Goal: Task Accomplishment & Management: Manage account settings

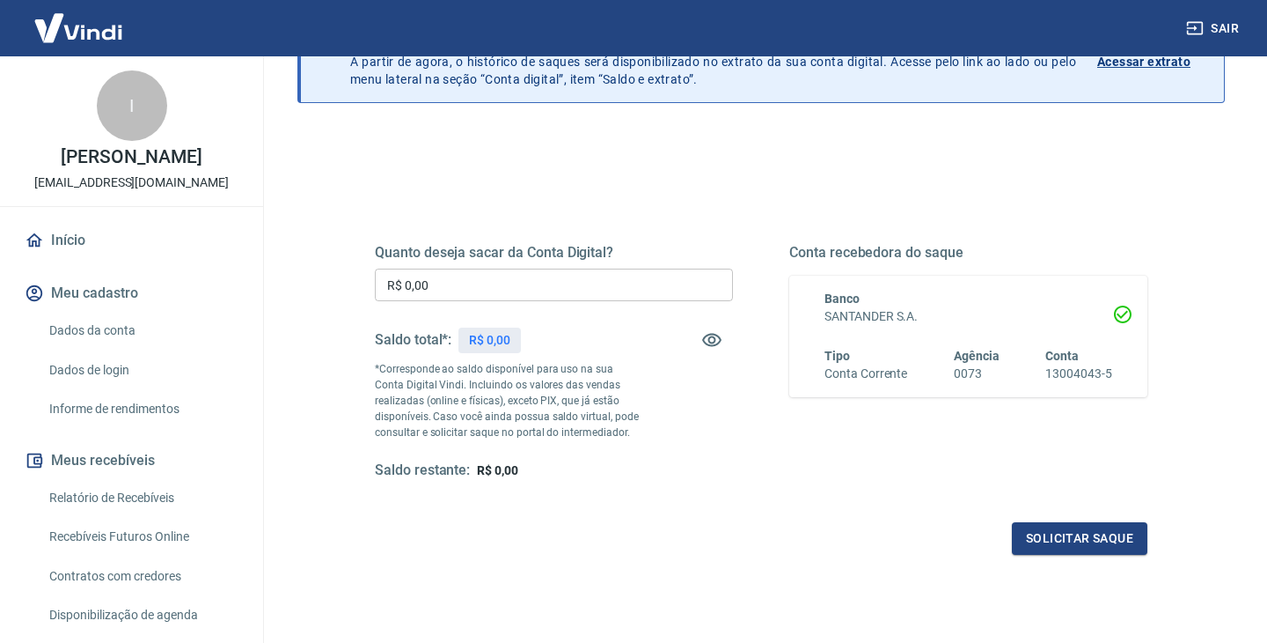
scroll to position [122, 0]
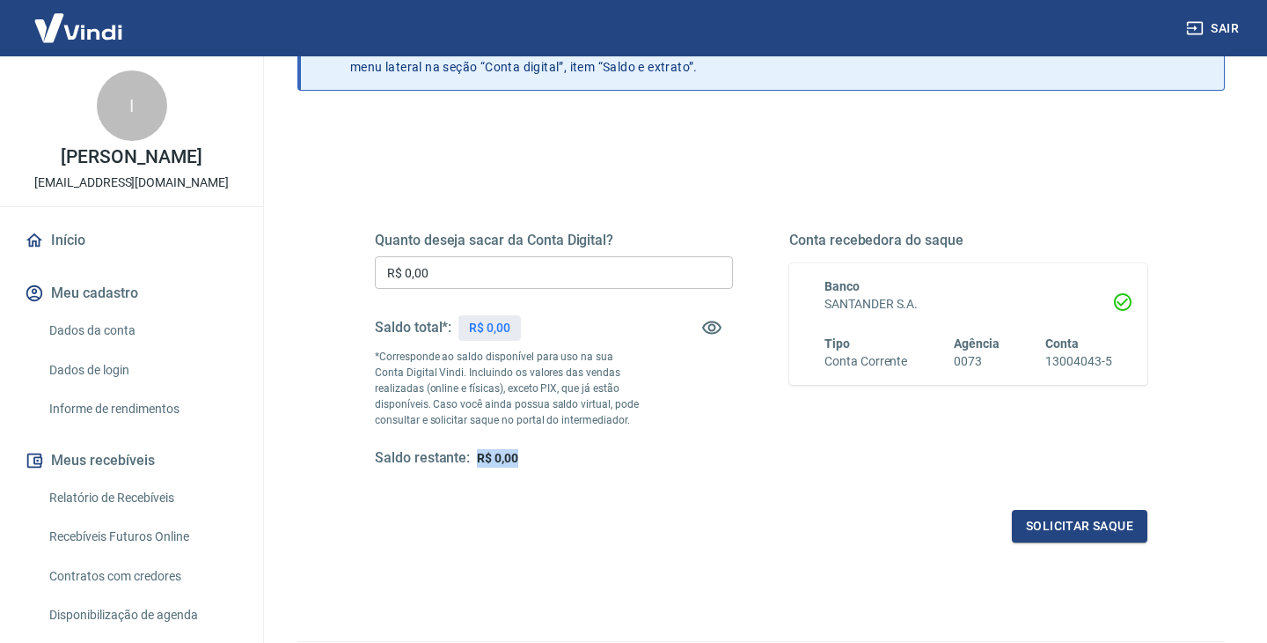
drag, startPoint x: 480, startPoint y: 456, endPoint x: 565, endPoint y: 454, distance: 85.4
click at [565, 454] on div "Saldo restante: R$ 0,00" at bounding box center [554, 458] width 358 height 18
click at [610, 474] on div "Quanto deseja sacar da Conta Digital? R$ 0,00 ​ Saldo total*: R$ 0,00 *Correspo…" at bounding box center [761, 365] width 773 height 353
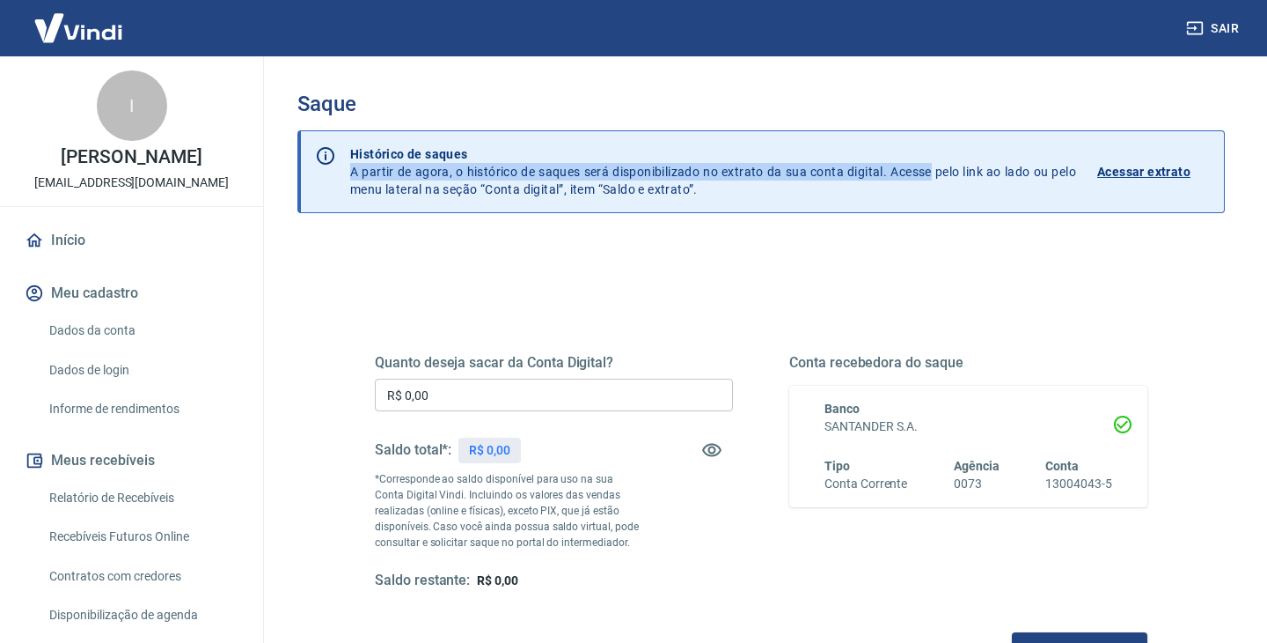
drag, startPoint x: 485, startPoint y: 162, endPoint x: 932, endPoint y: 166, distance: 447.1
click at [932, 166] on p "Histórico de saques A partir de agora, o histórico de saques será disponibiliza…" at bounding box center [713, 171] width 726 height 53
click at [1113, 171] on p "Acessar extrato" at bounding box center [1144, 172] width 93 height 18
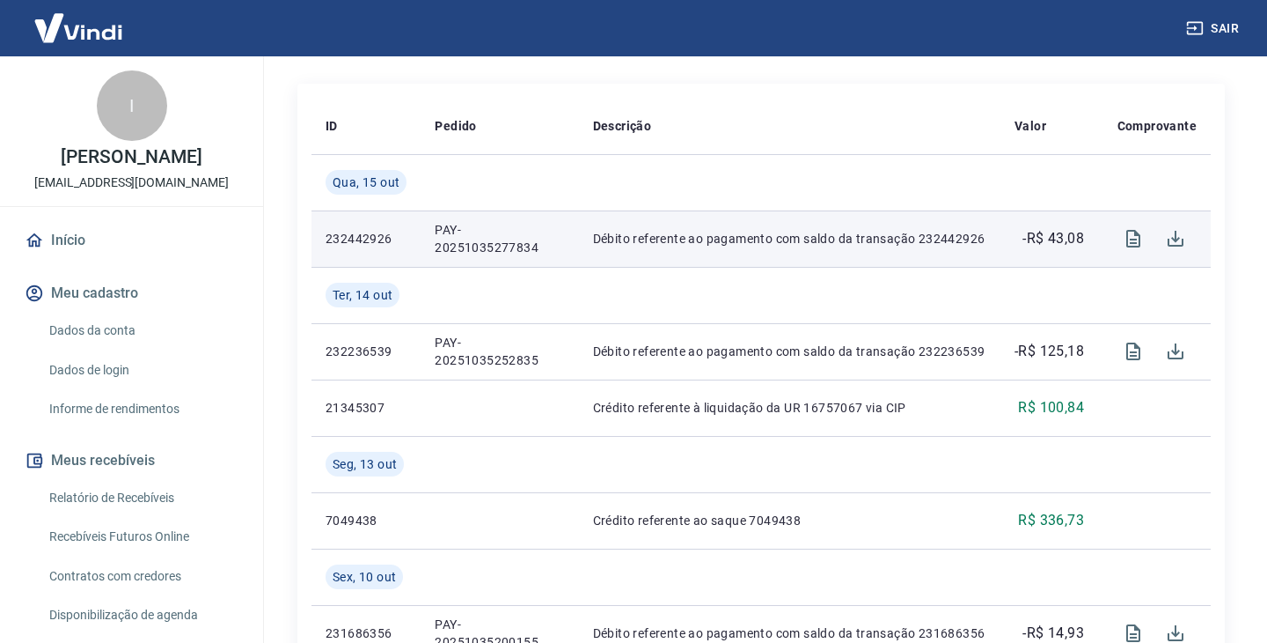
scroll to position [389, 0]
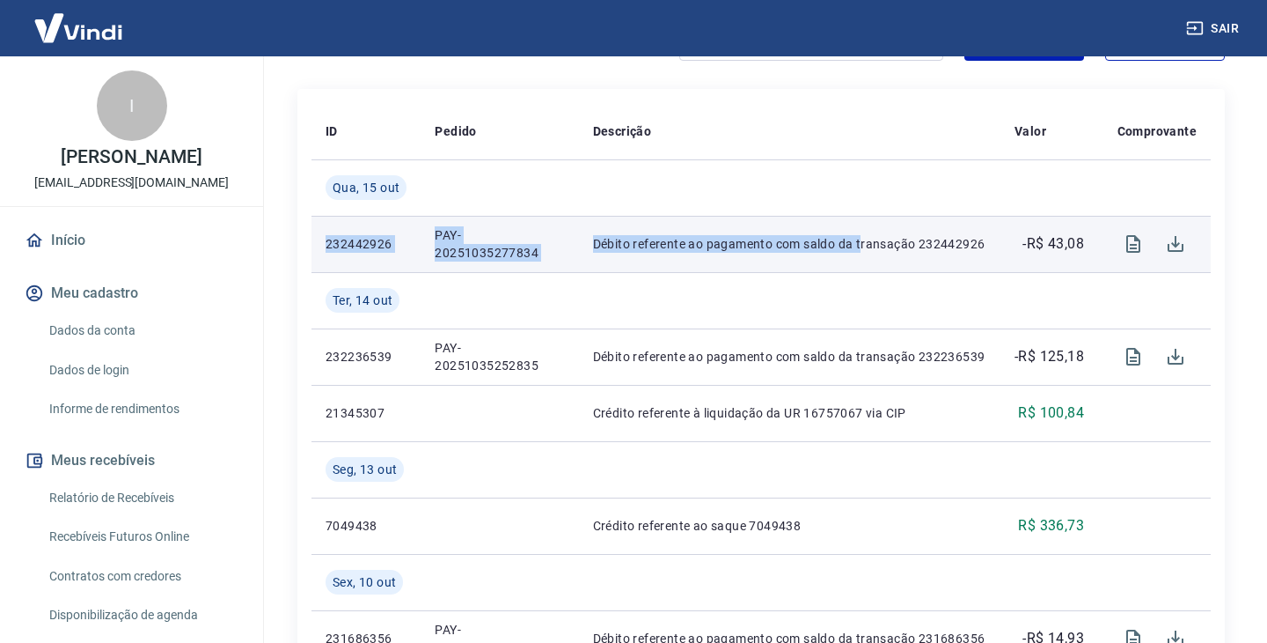
drag, startPoint x: 410, startPoint y: 234, endPoint x: 859, endPoint y: 246, distance: 449.0
click at [859, 246] on tr "232442926 PAY-[CREDIT_CARD_NUMBER] Débito referente ao pagamento com saldo da t…" at bounding box center [762, 244] width 900 height 56
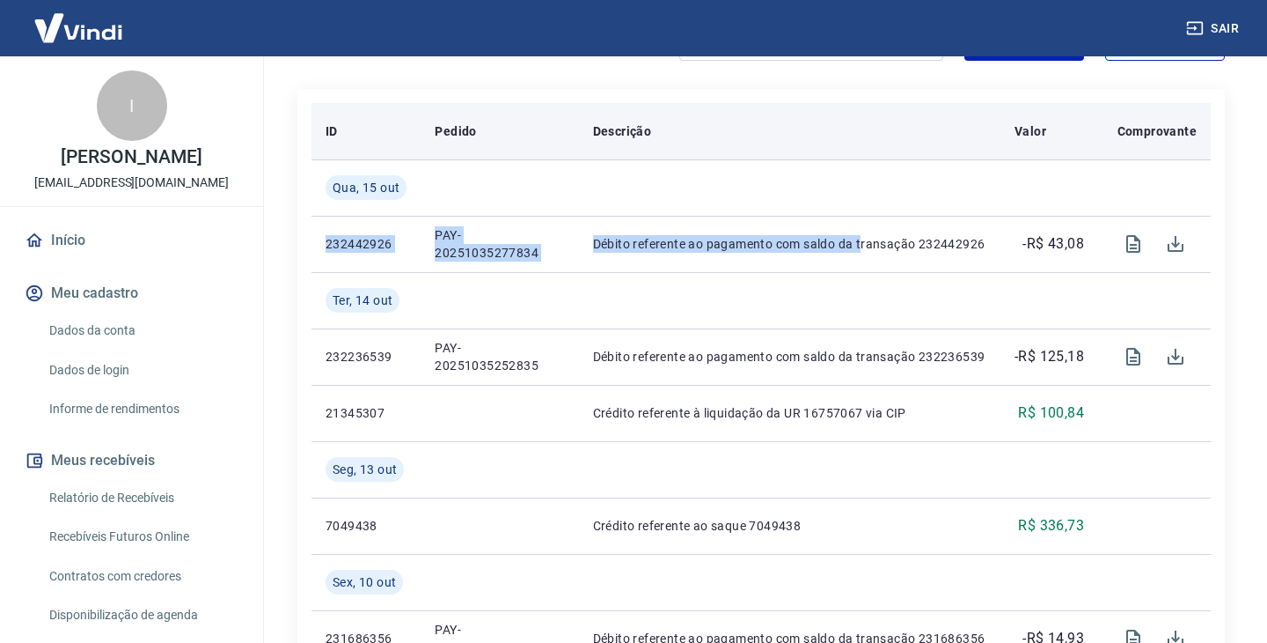
click at [902, 135] on div "Descrição" at bounding box center [789, 131] width 393 height 18
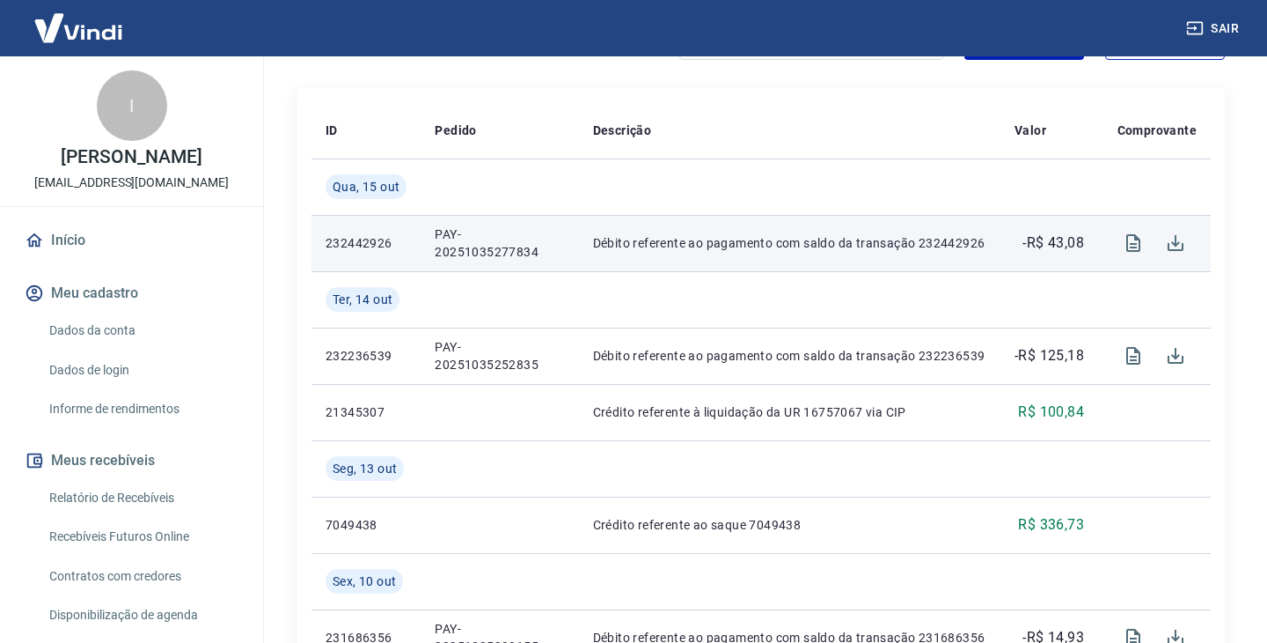
scroll to position [0, 0]
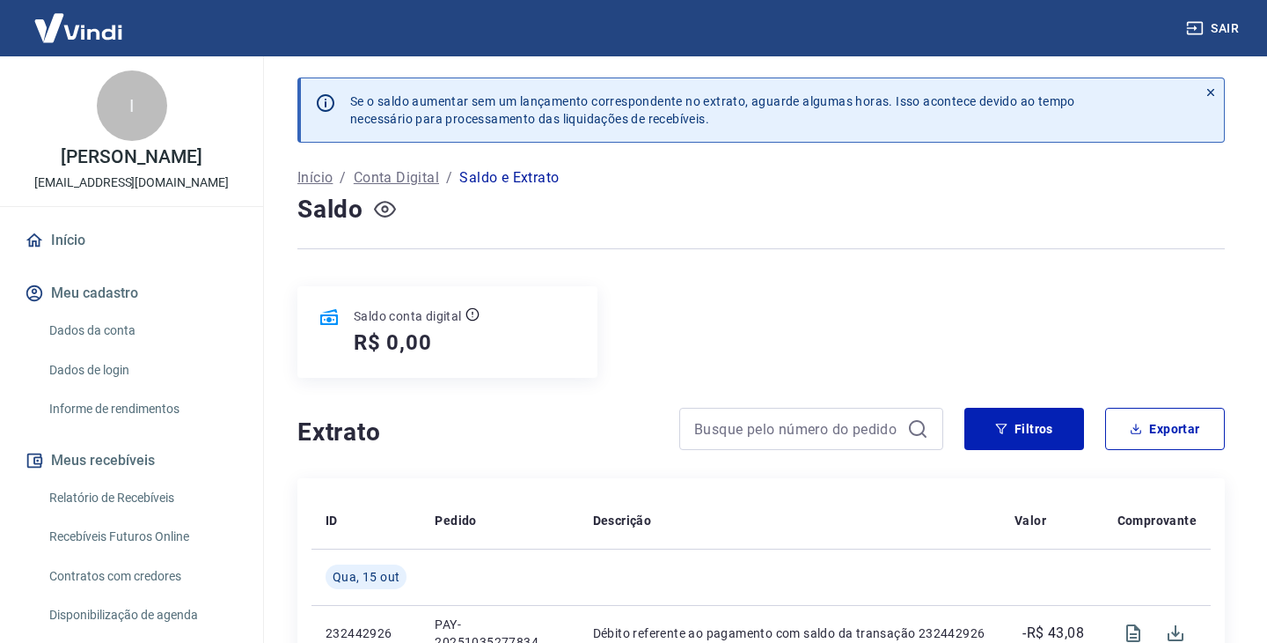
click at [386, 204] on icon "button" at bounding box center [385, 209] width 22 height 22
click at [386, 204] on icon "button" at bounding box center [385, 209] width 22 height 17
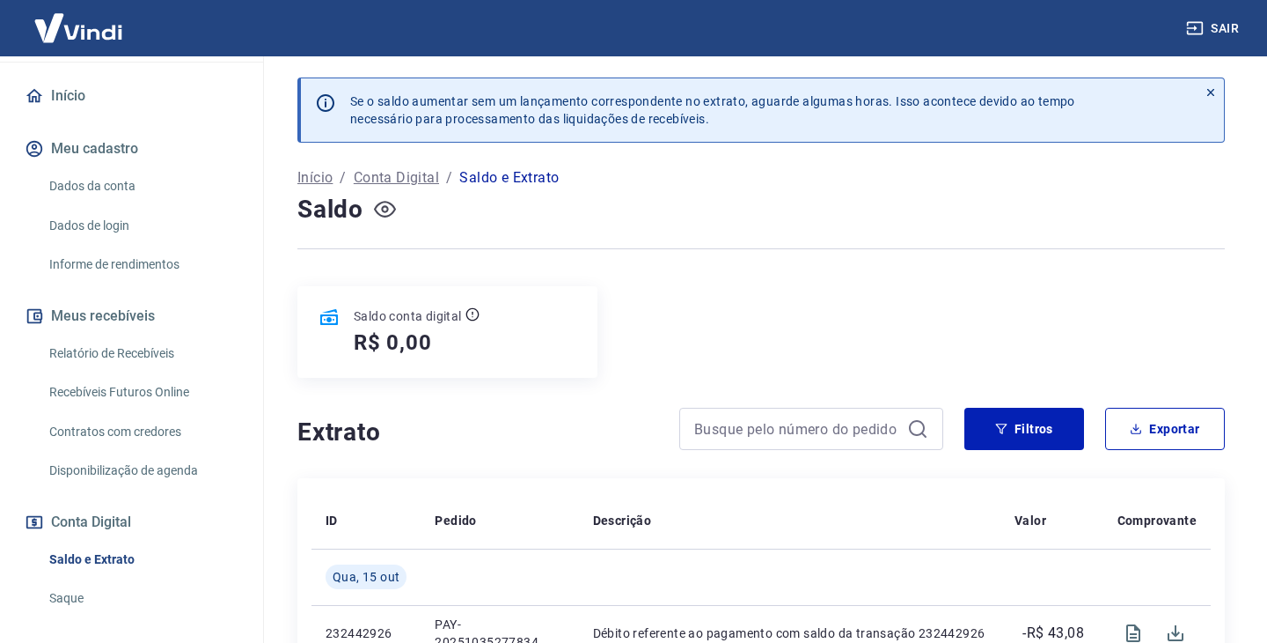
scroll to position [148, 0]
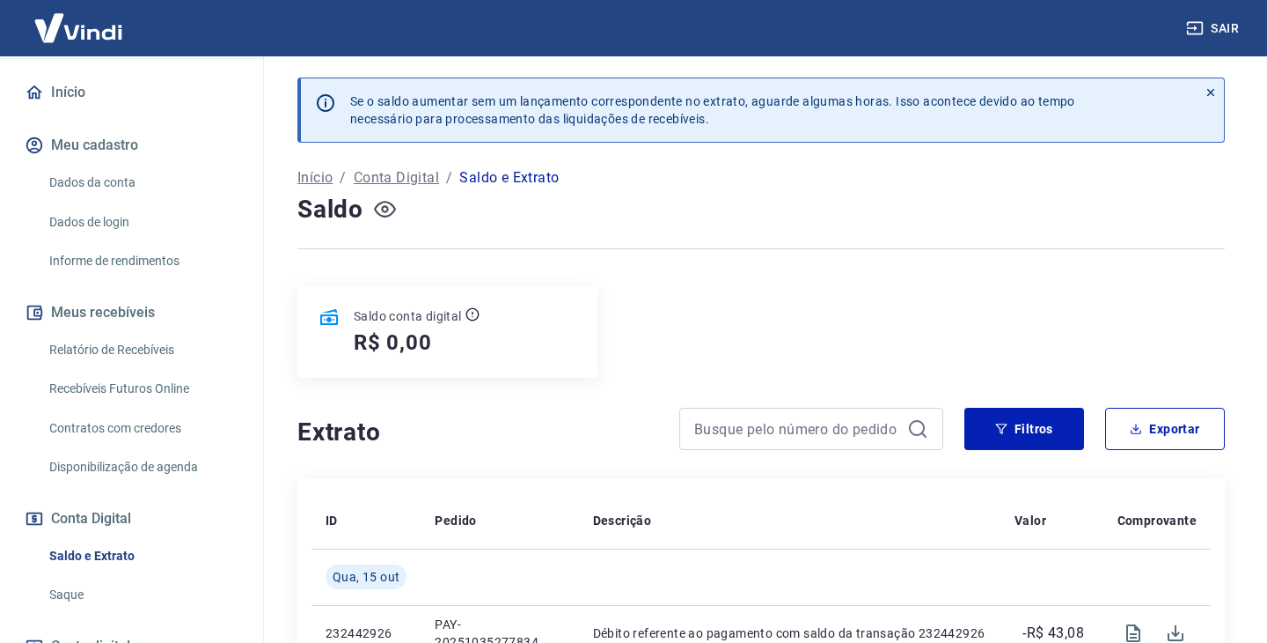
click at [120, 367] on link "Relatório de Recebíveis" at bounding box center [142, 350] width 200 height 36
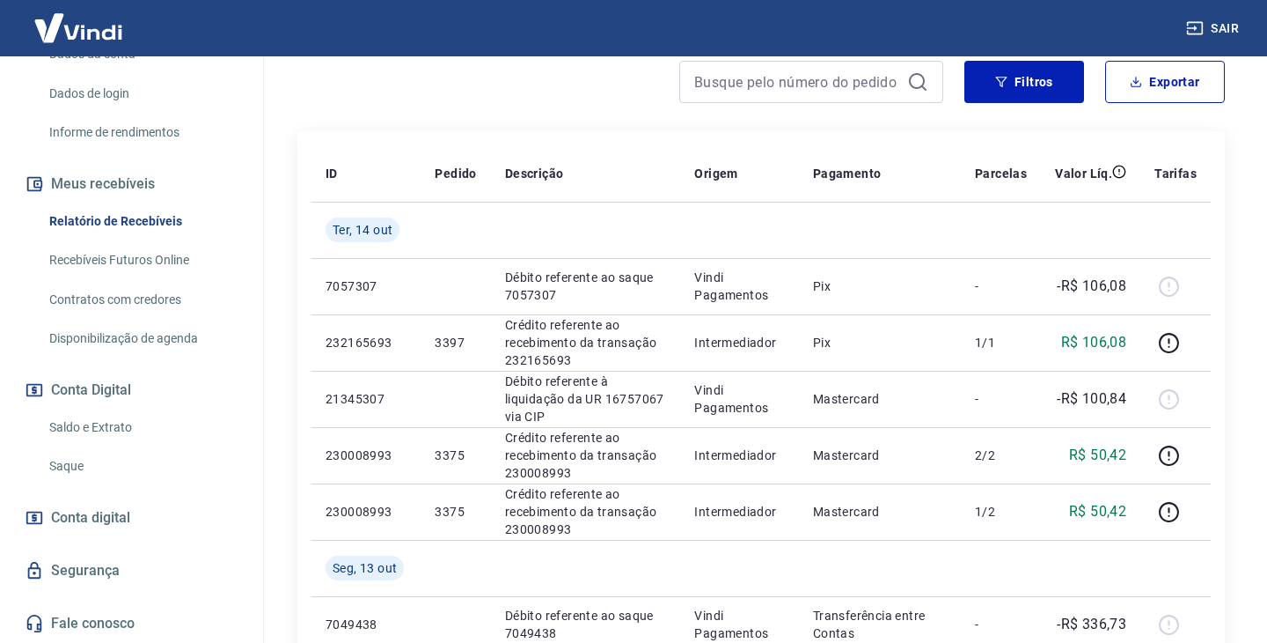
scroll to position [279, 0]
click at [155, 445] on link "Saldo e Extrato" at bounding box center [142, 427] width 200 height 36
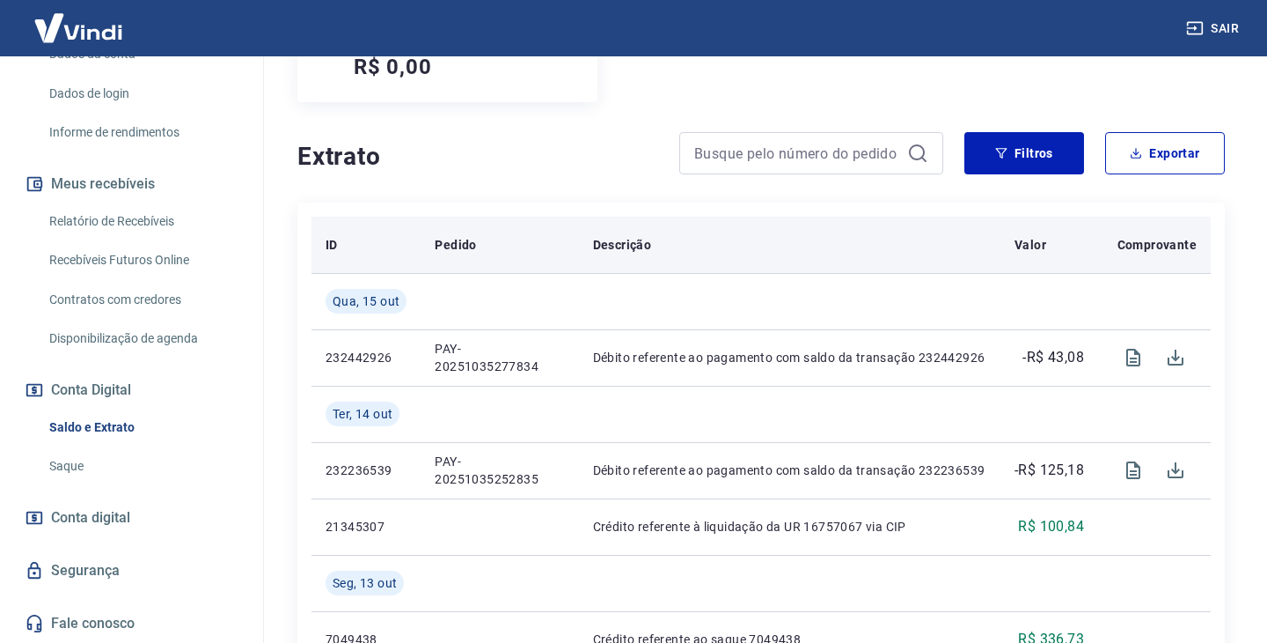
scroll to position [274, 0]
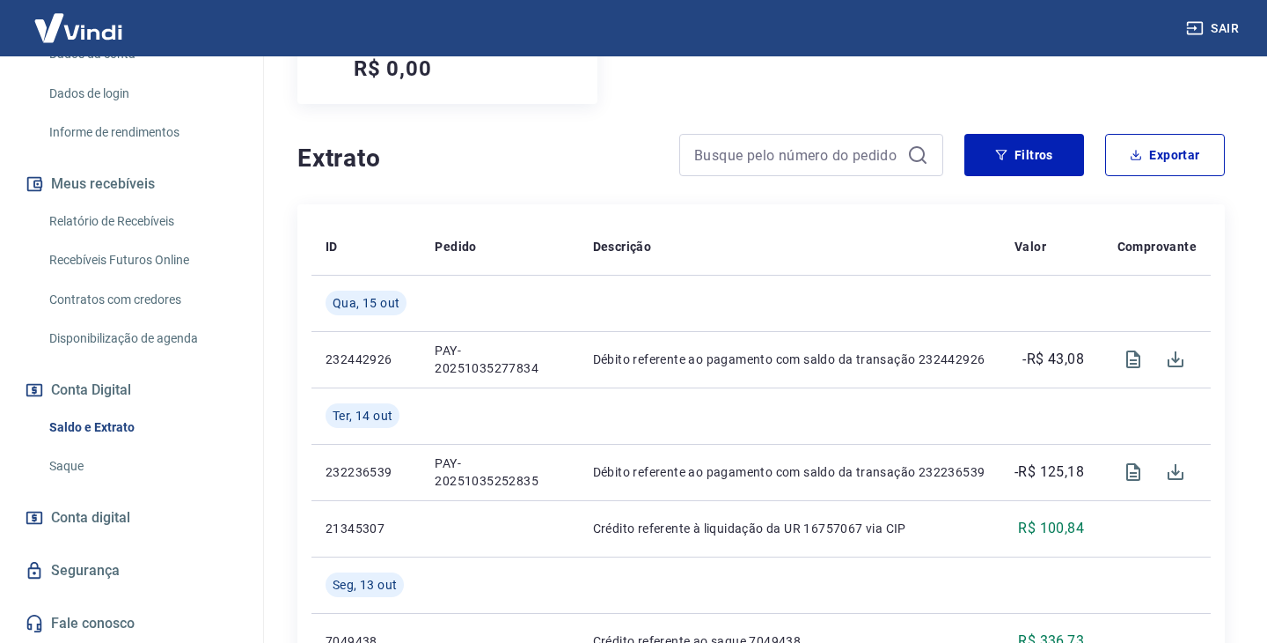
click at [132, 481] on link "Saque" at bounding box center [142, 466] width 200 height 36
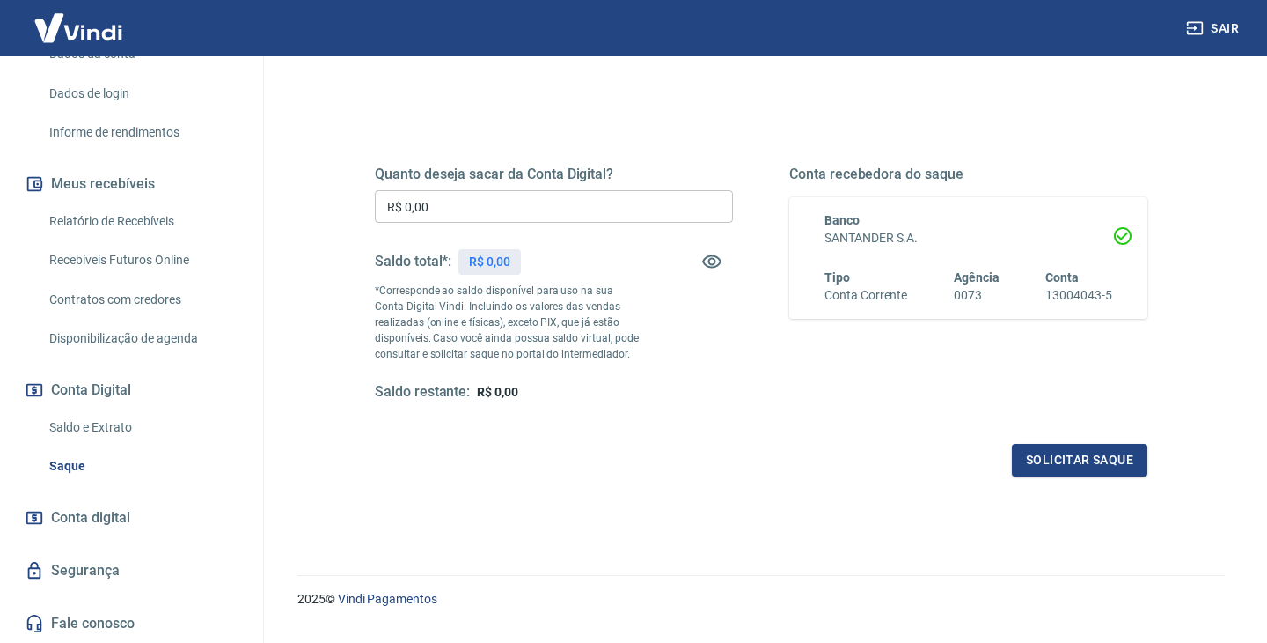
scroll to position [194, 0]
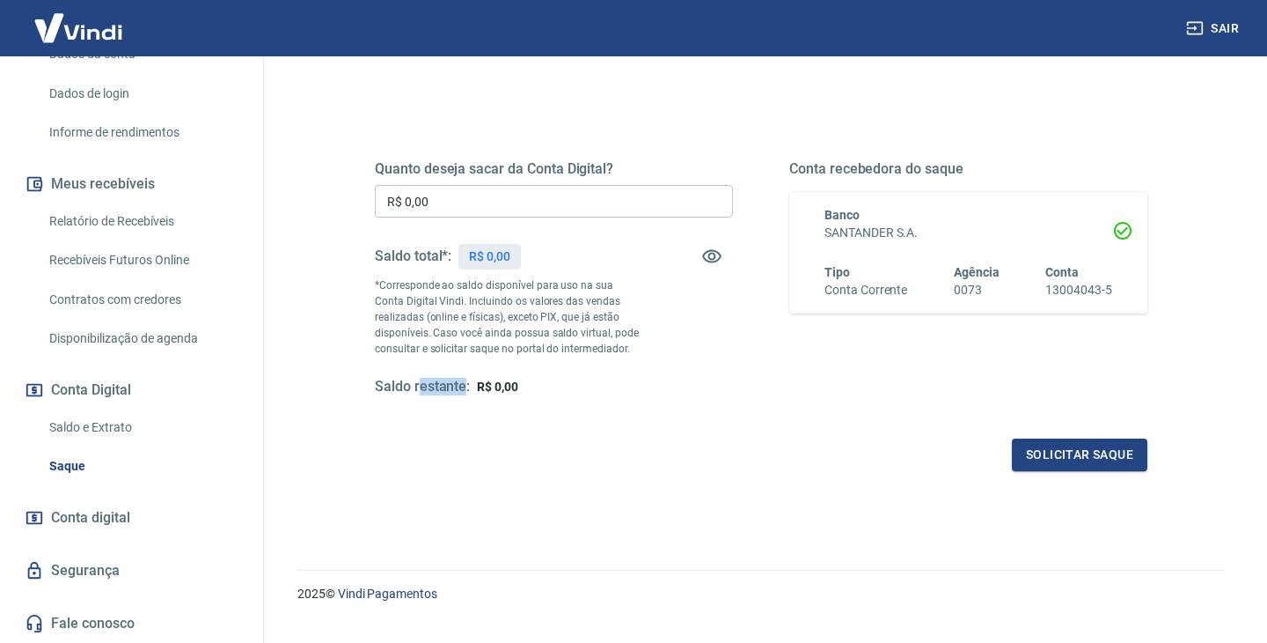
drag, startPoint x: 420, startPoint y: 393, endPoint x: 502, endPoint y: 392, distance: 81.9
click at [466, 392] on h5 "Saldo restante:" at bounding box center [422, 387] width 95 height 18
click at [787, 422] on div "Quanto deseja sacar da Conta Digital? R$ 0,00 ​ Saldo total*: R$ 0,00 *Correspo…" at bounding box center [761, 294] width 773 height 353
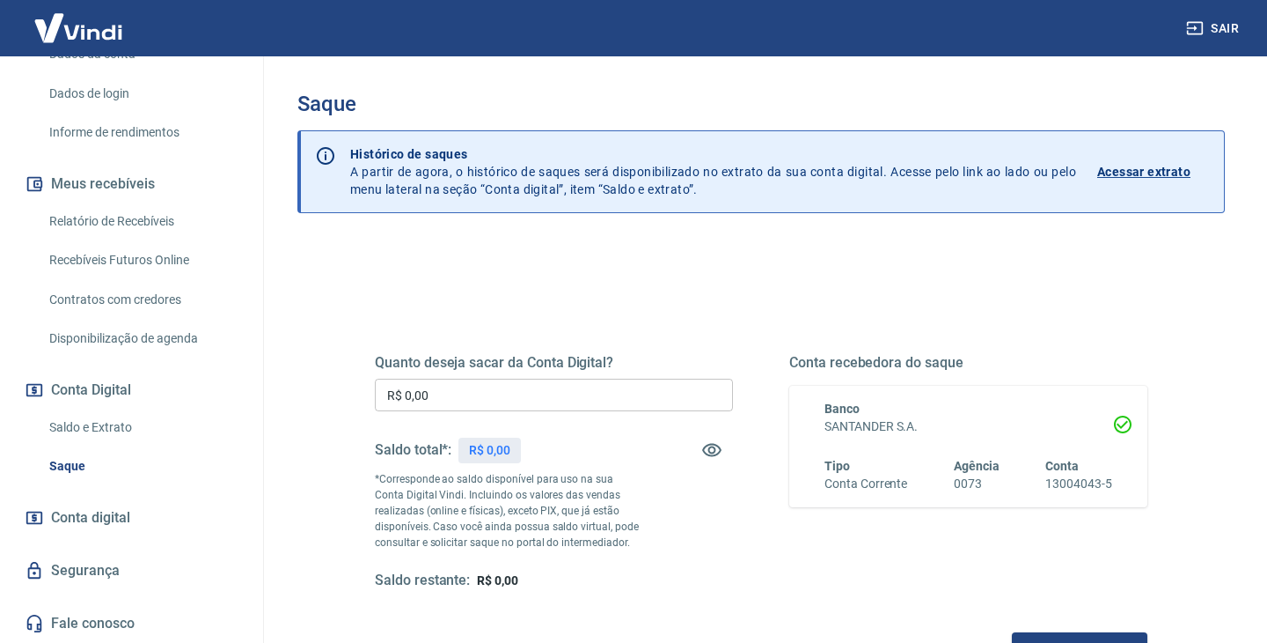
scroll to position [294, 0]
click at [125, 518] on span "Conta digital" at bounding box center [90, 517] width 79 height 25
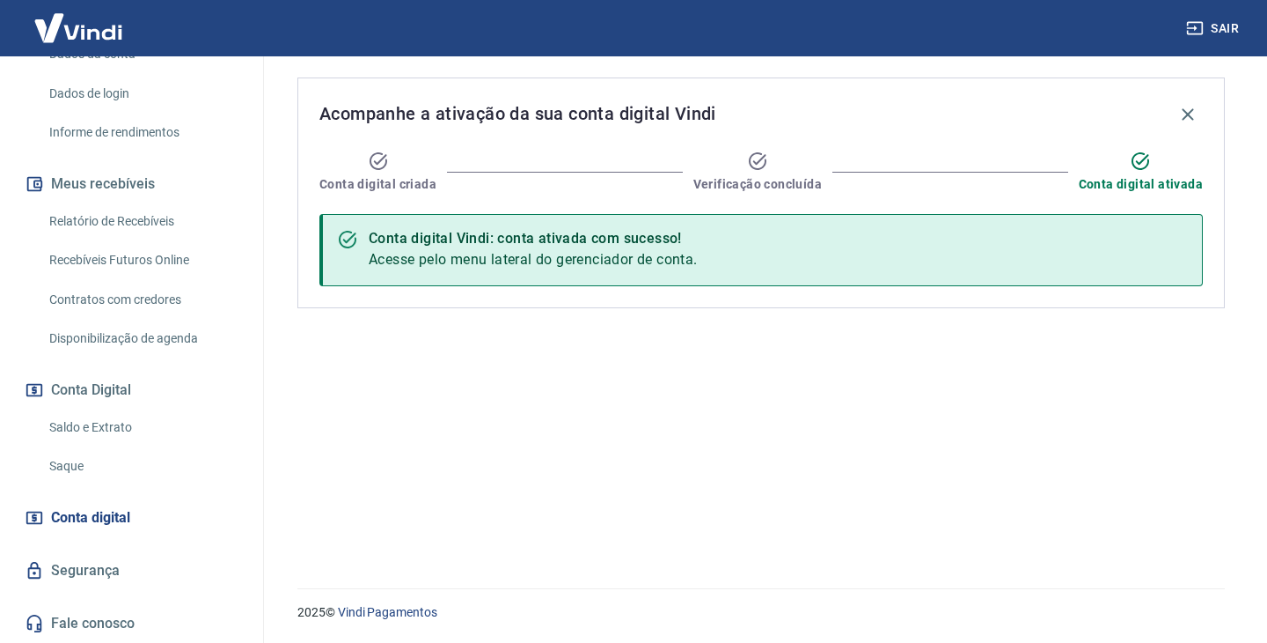
click at [141, 468] on link "Saque" at bounding box center [142, 466] width 200 height 36
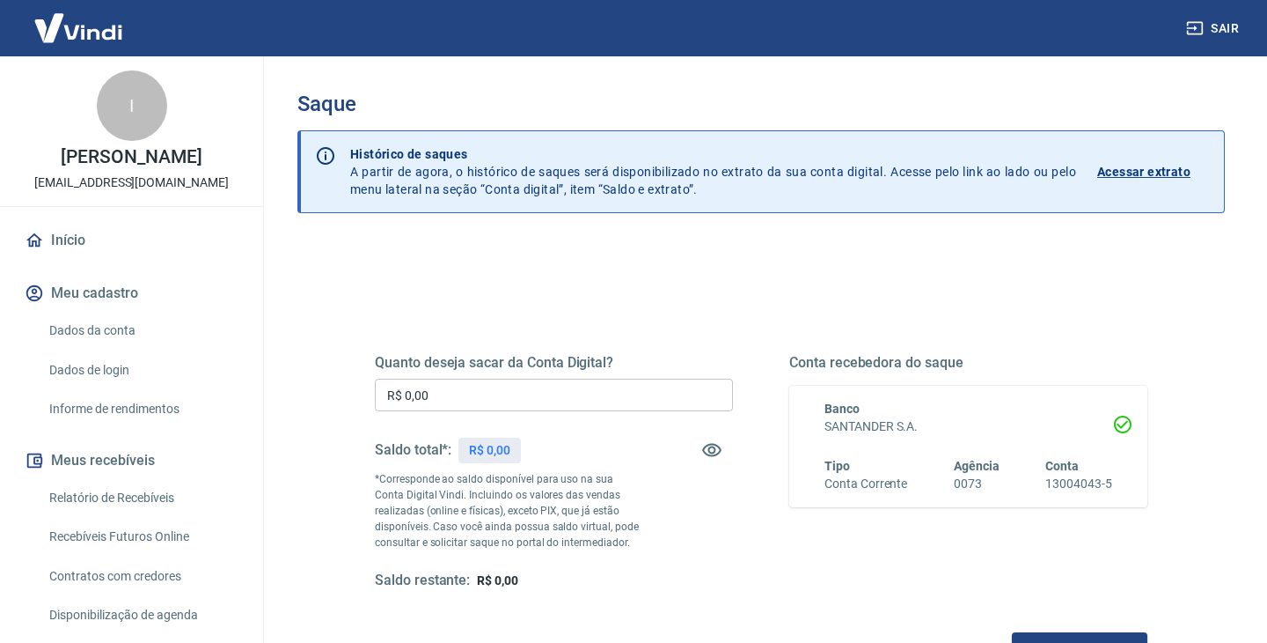
click at [132, 246] on link "Início" at bounding box center [131, 240] width 221 height 39
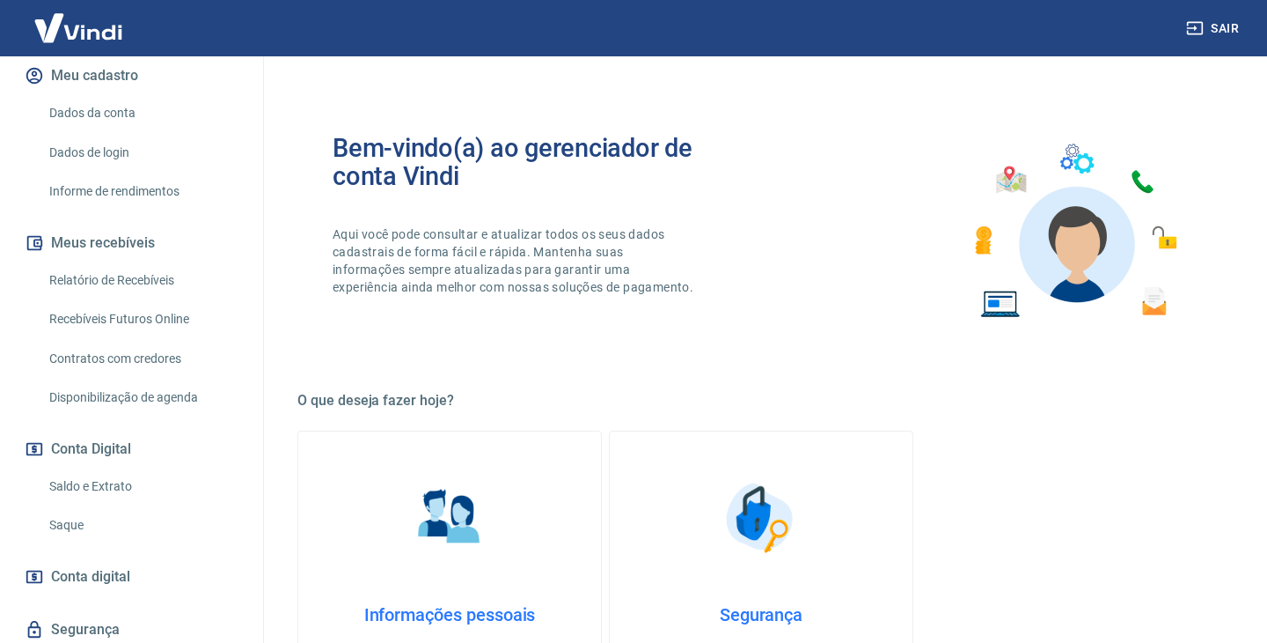
scroll to position [236, 0]
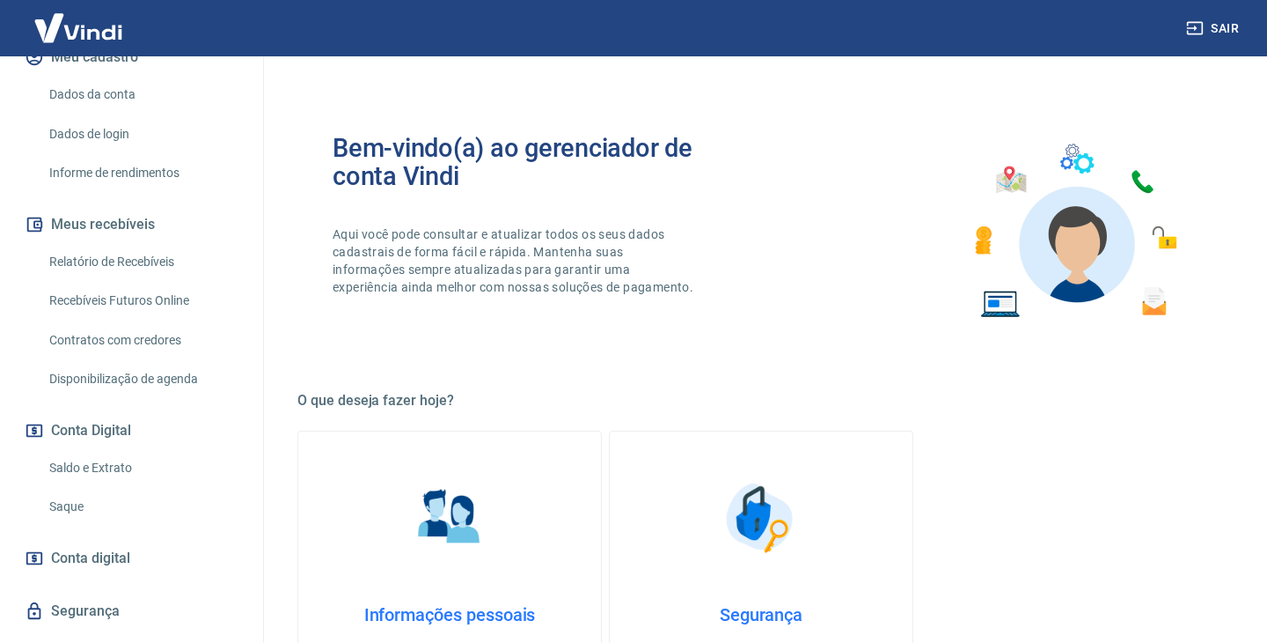
click at [92, 525] on link "Saque" at bounding box center [142, 506] width 200 height 36
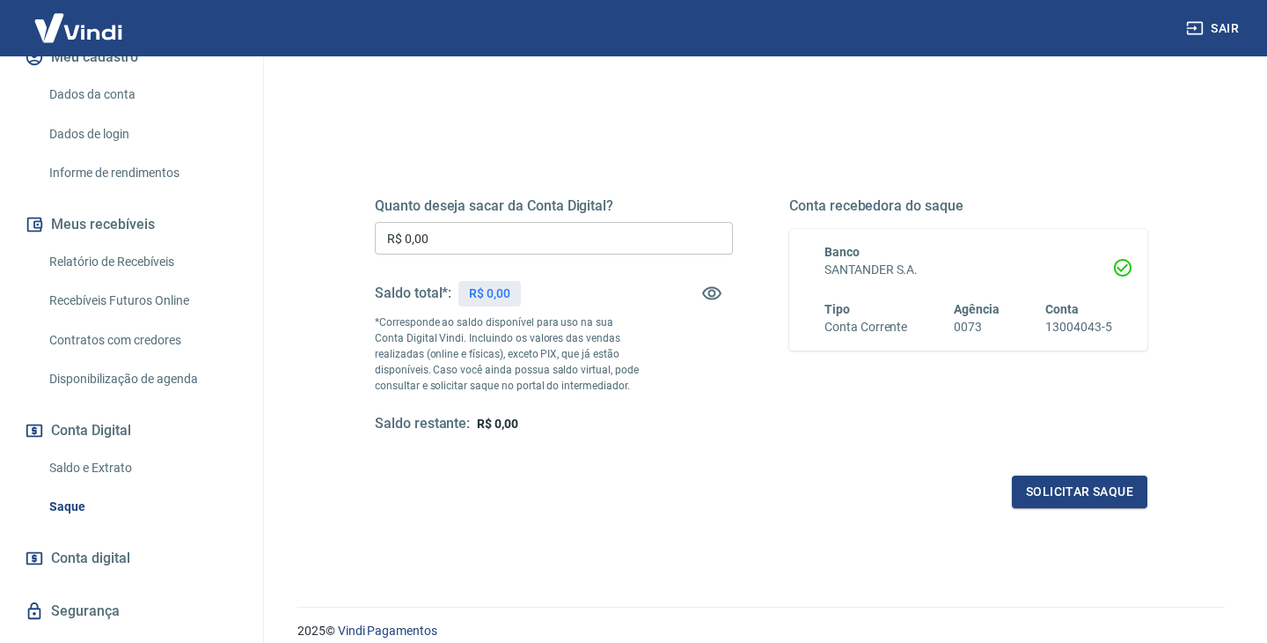
scroll to position [227, 0]
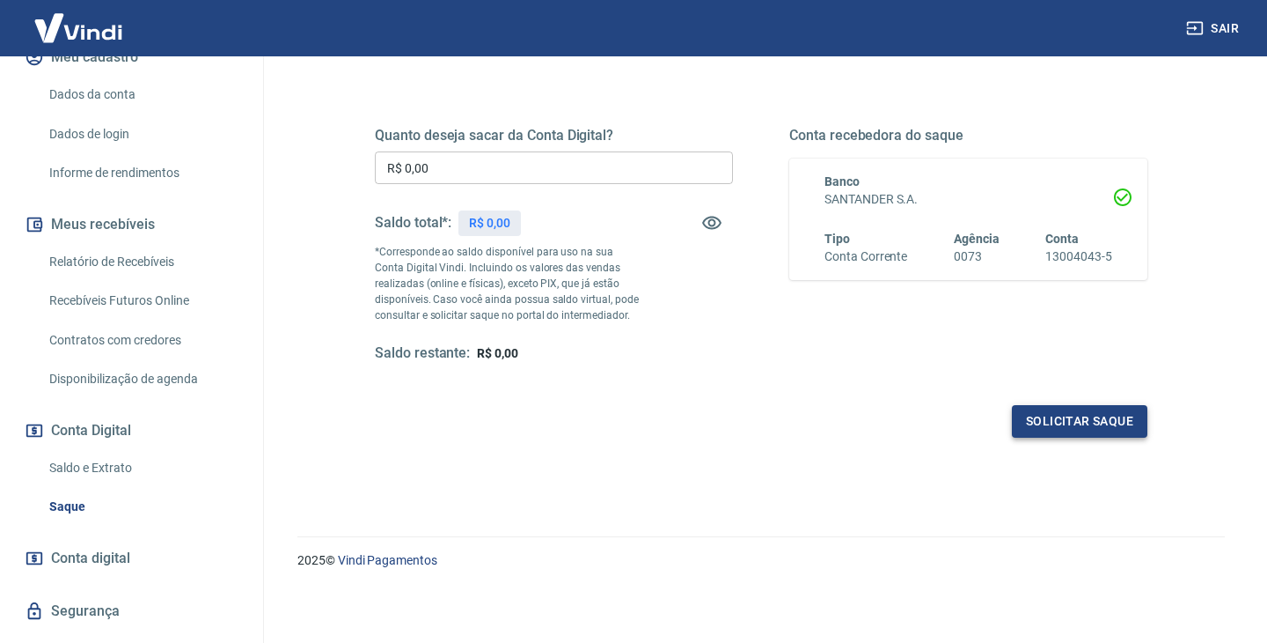
click at [1078, 422] on button "Solicitar saque" at bounding box center [1080, 421] width 136 height 33
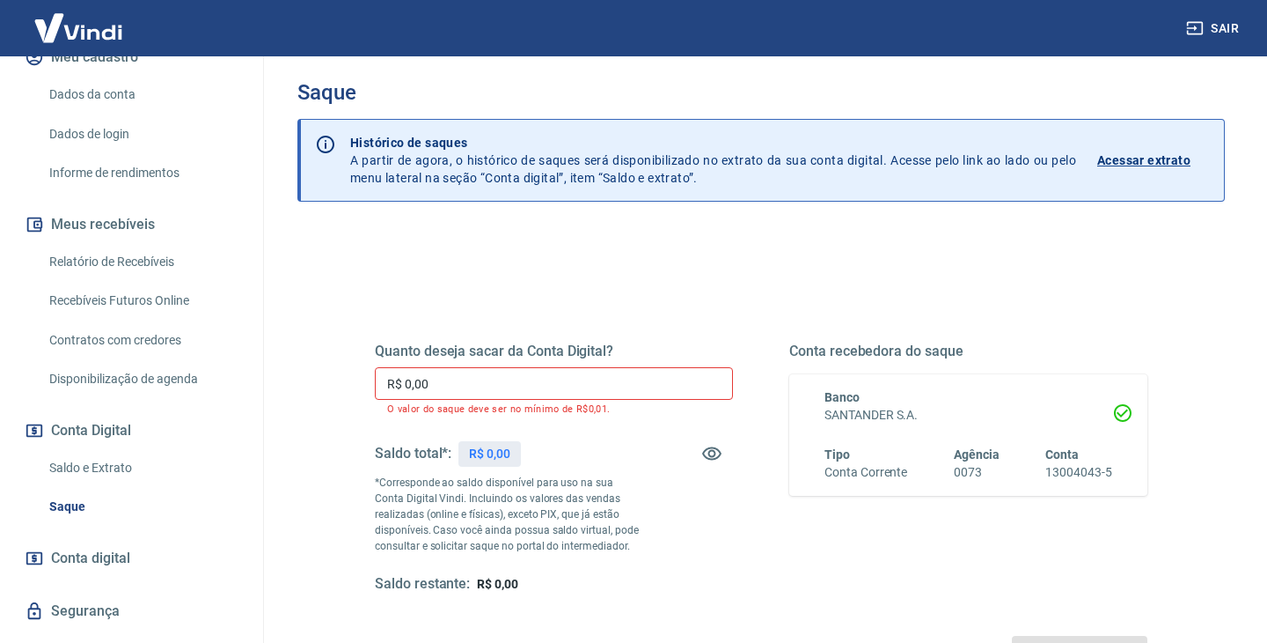
scroll to position [0, 0]
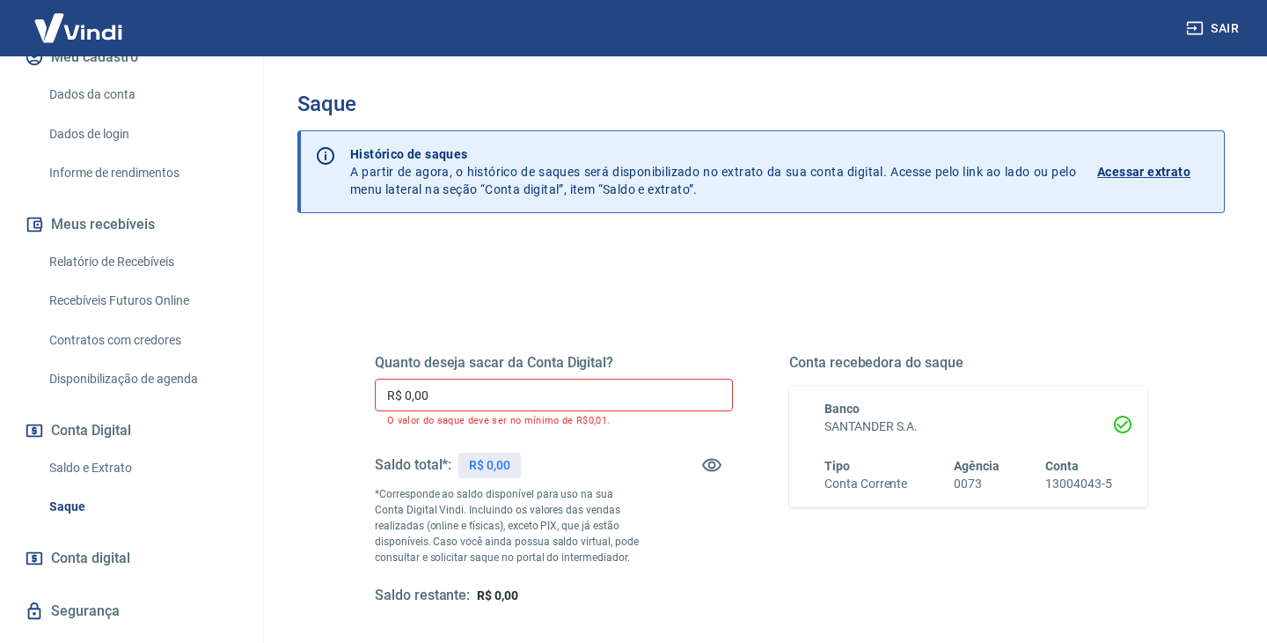
click at [1106, 169] on p "Acessar extrato" at bounding box center [1144, 172] width 93 height 18
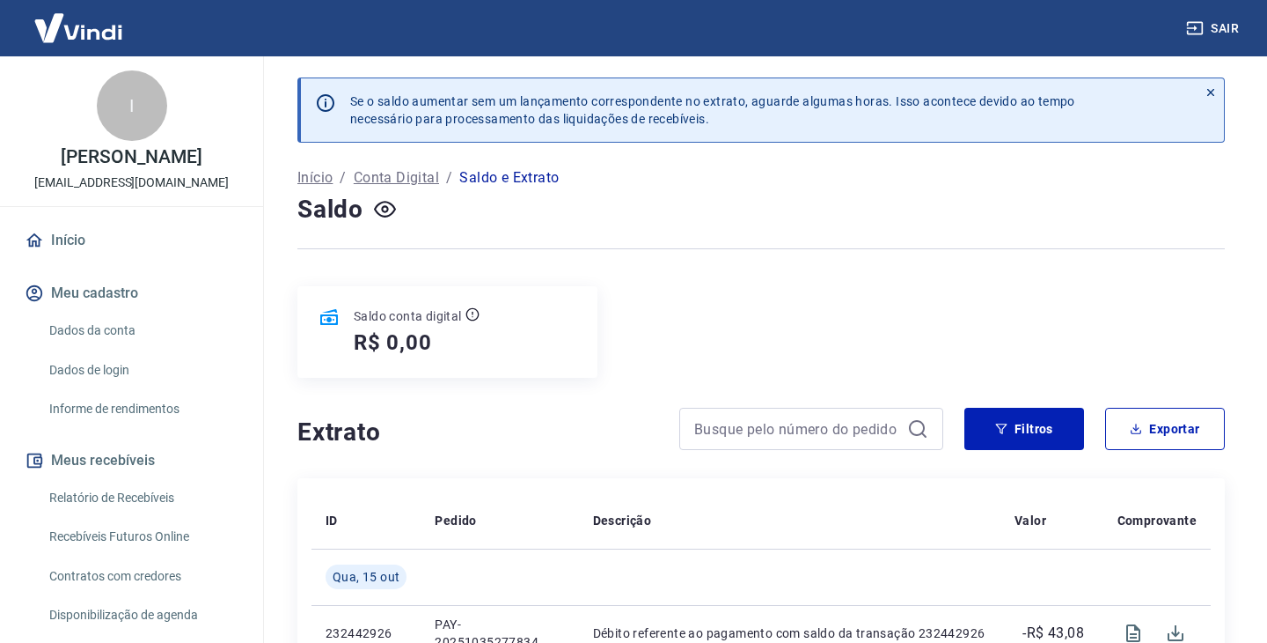
click at [408, 174] on p "Conta Digital" at bounding box center [396, 177] width 85 height 21
click at [128, 260] on link "Início" at bounding box center [131, 240] width 221 height 39
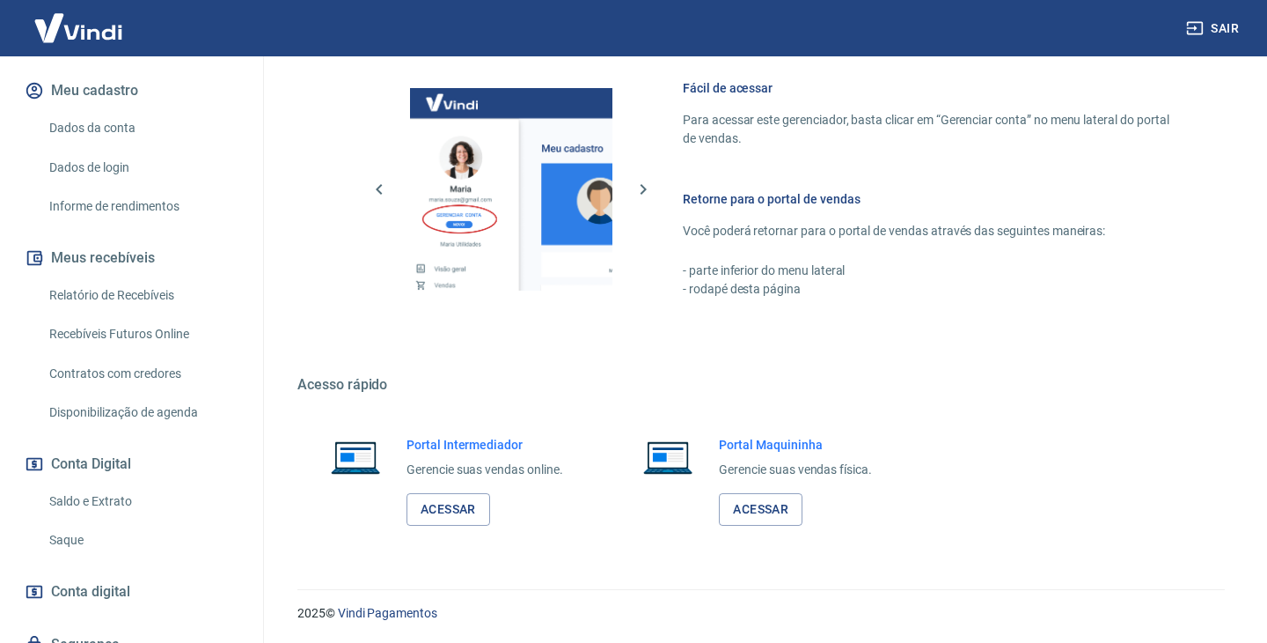
scroll to position [294, 0]
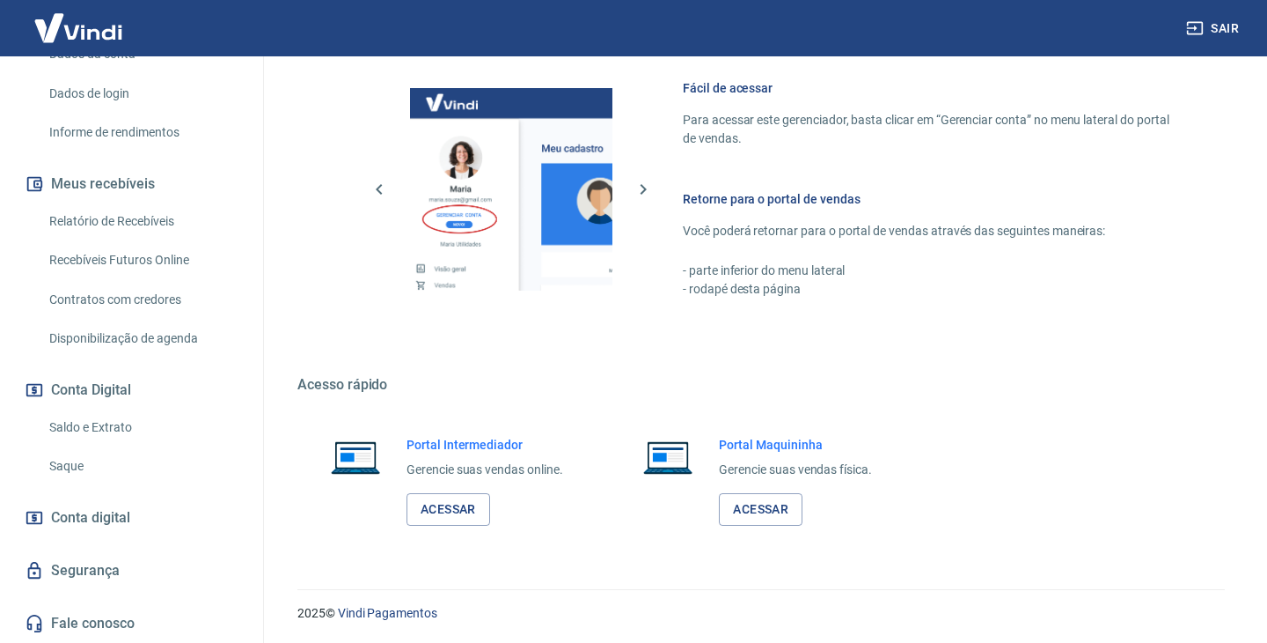
click at [148, 521] on link "Conta digital" at bounding box center [131, 517] width 221 height 39
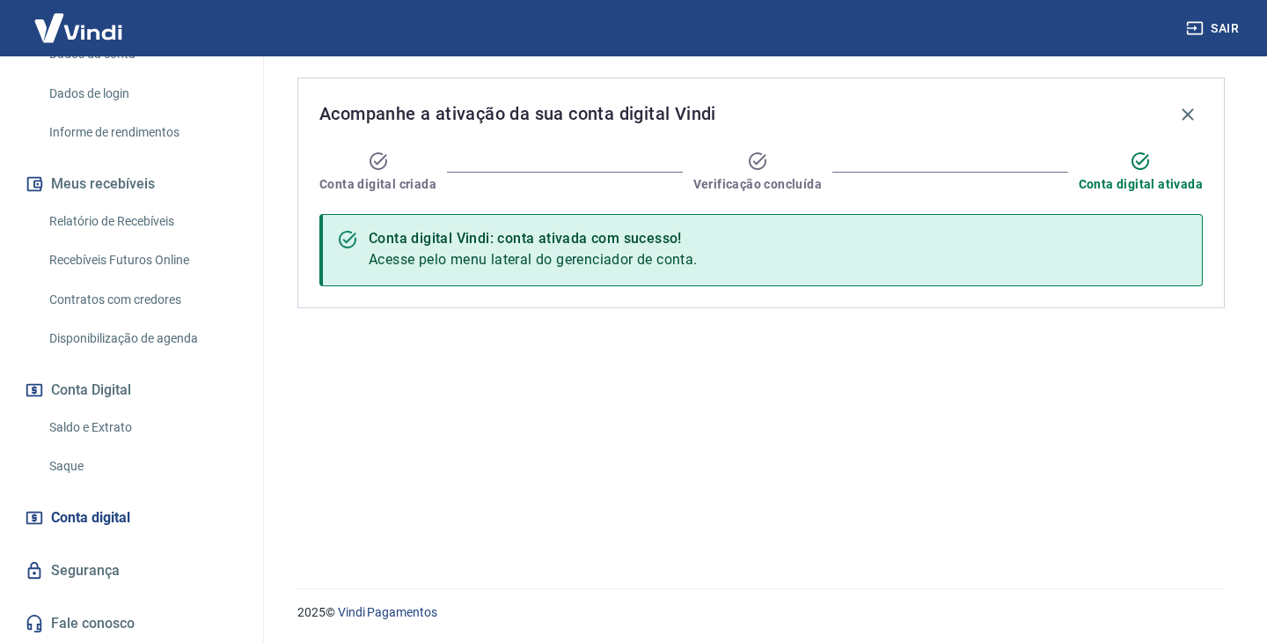
click at [124, 564] on link "Segurança" at bounding box center [131, 570] width 221 height 39
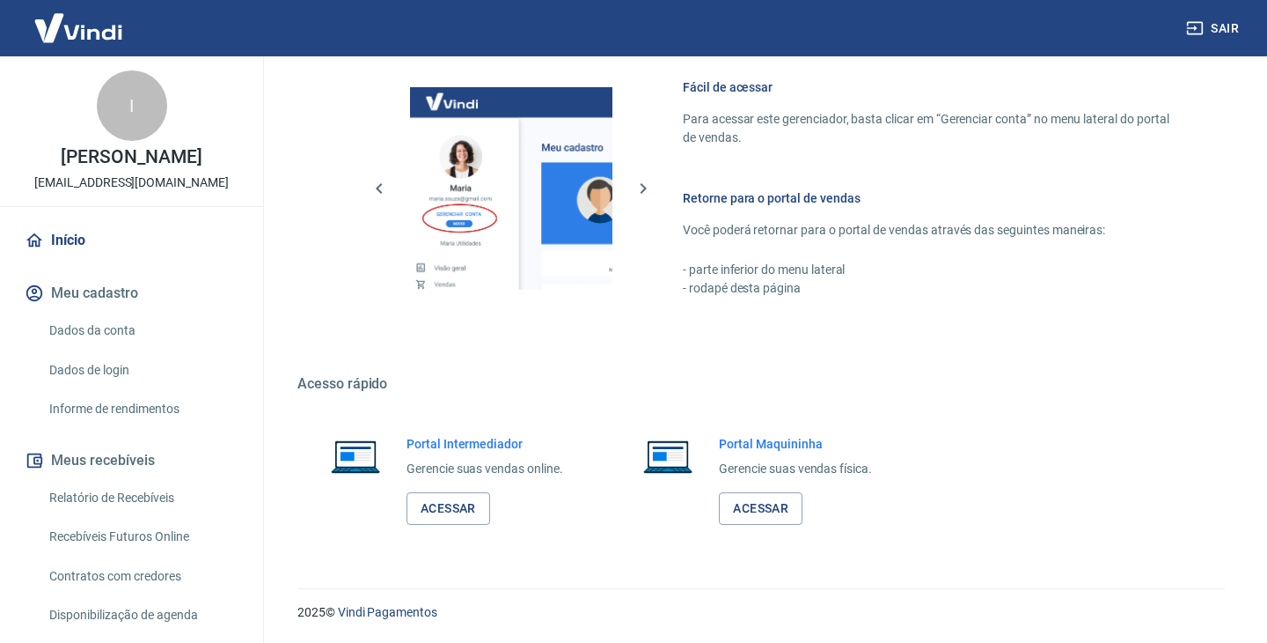
scroll to position [597, 0]
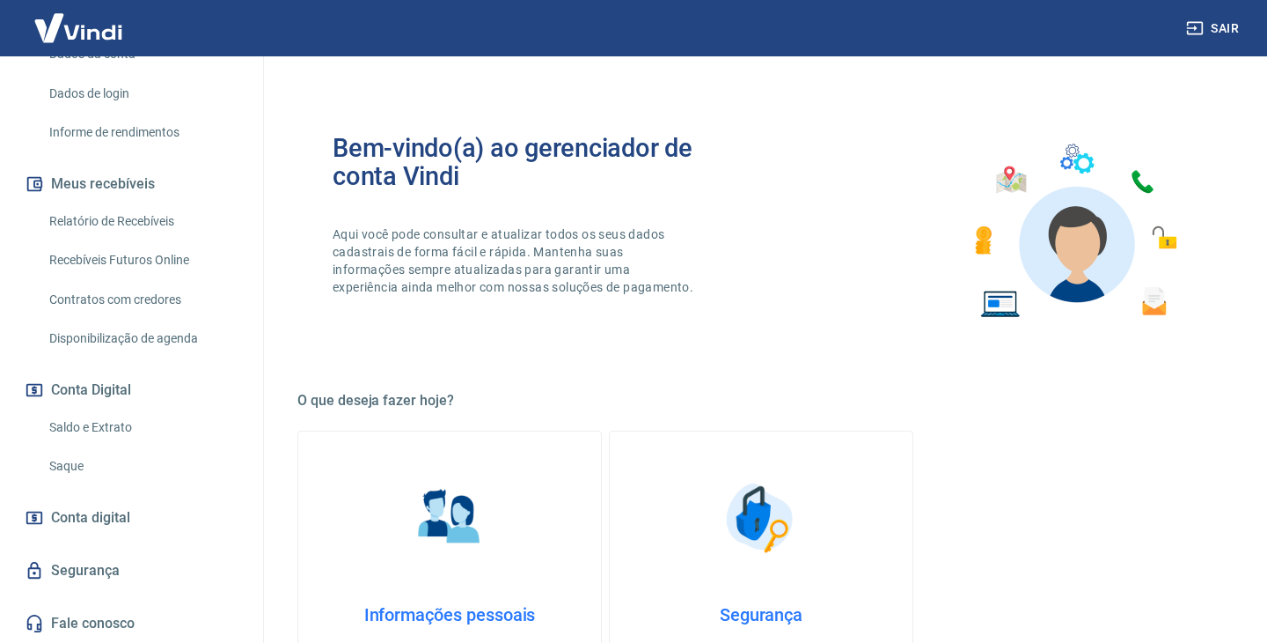
scroll to position [294, 0]
click at [117, 511] on span "Conta digital" at bounding box center [90, 517] width 79 height 25
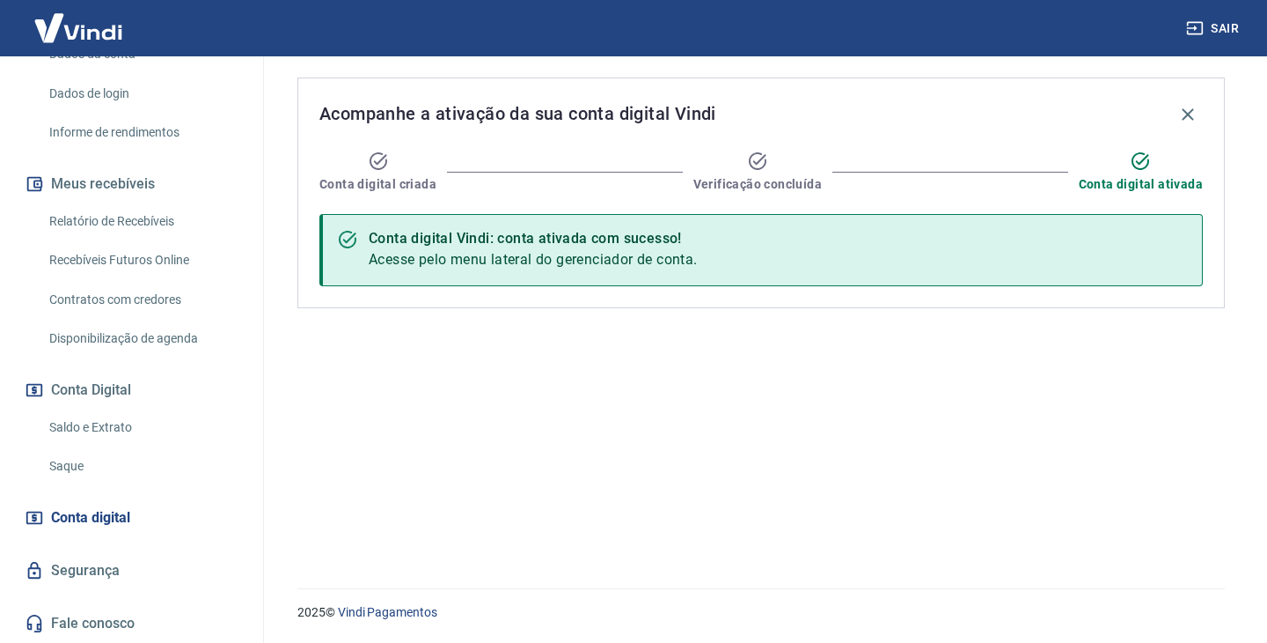
click at [92, 468] on link "Saque" at bounding box center [142, 466] width 200 height 36
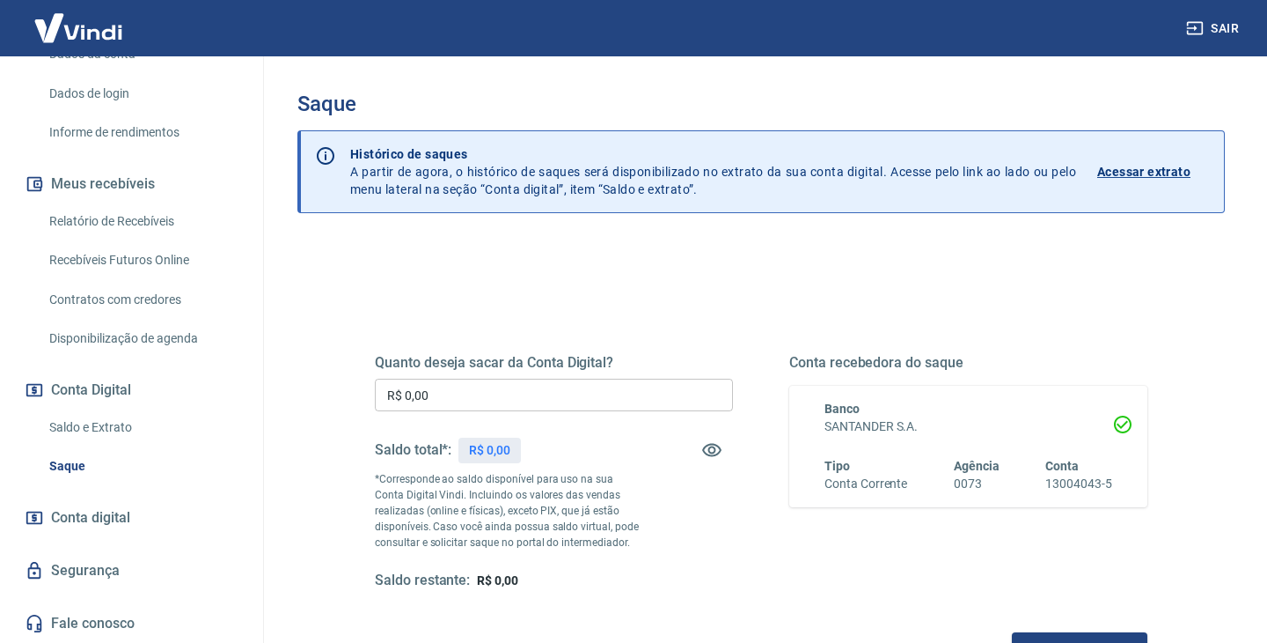
click at [1107, 173] on p "Acessar extrato" at bounding box center [1144, 172] width 93 height 18
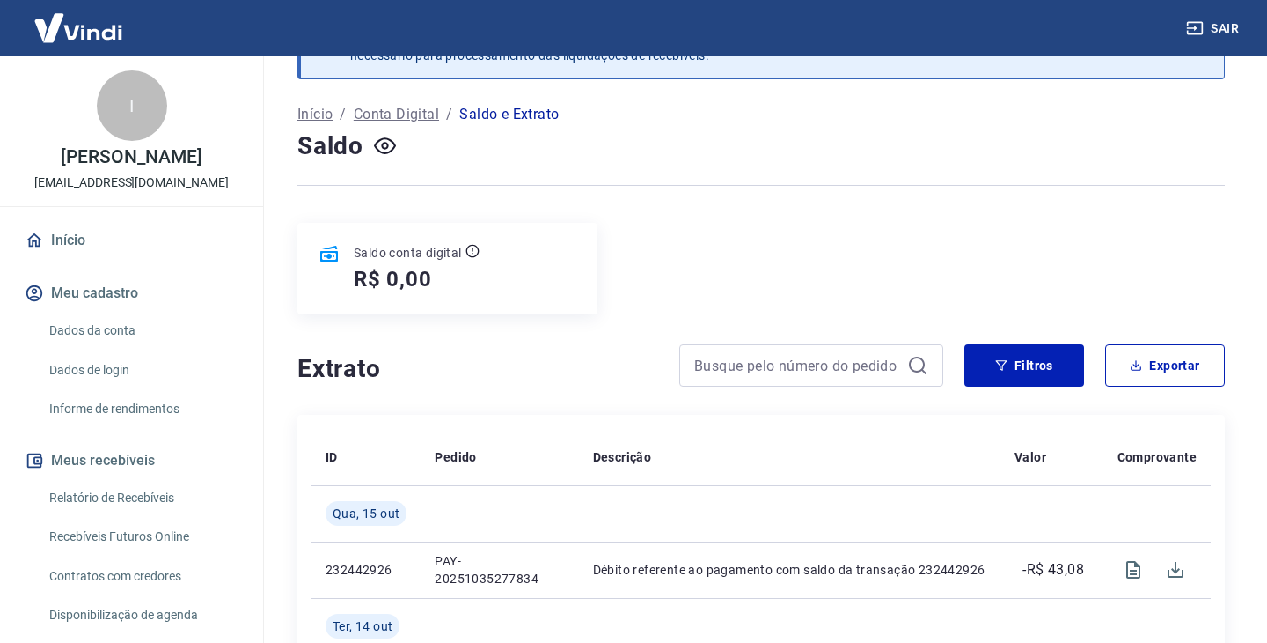
scroll to position [65, 0]
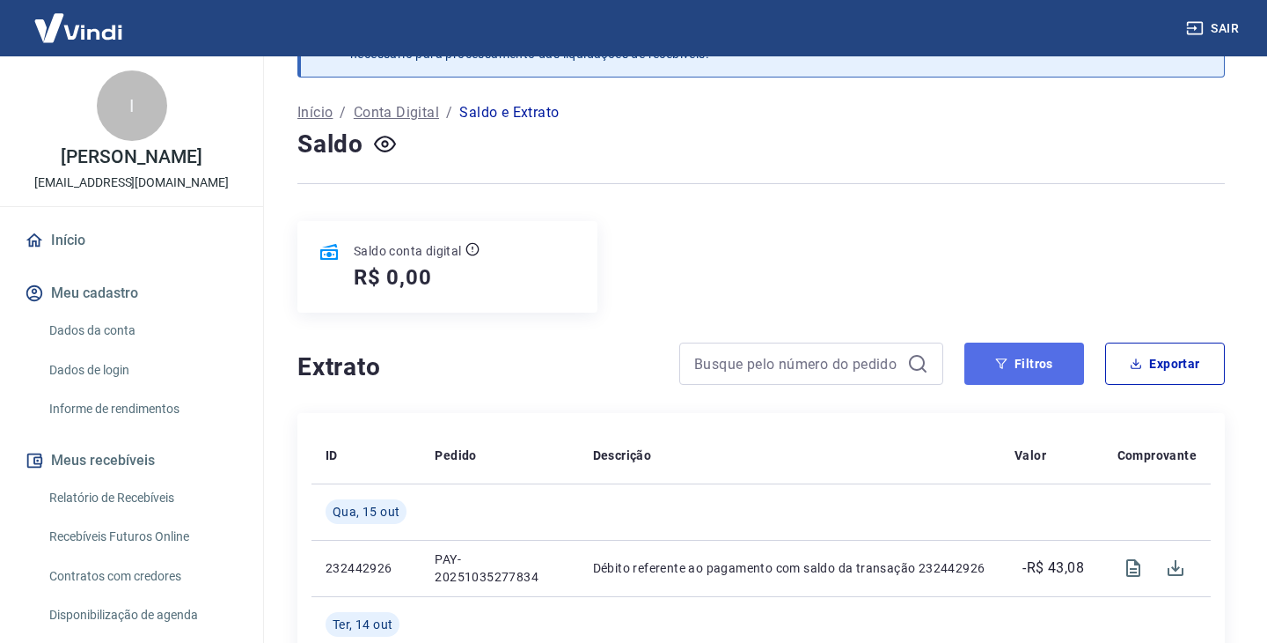
click at [1061, 368] on button "Filtros" at bounding box center [1025, 363] width 120 height 42
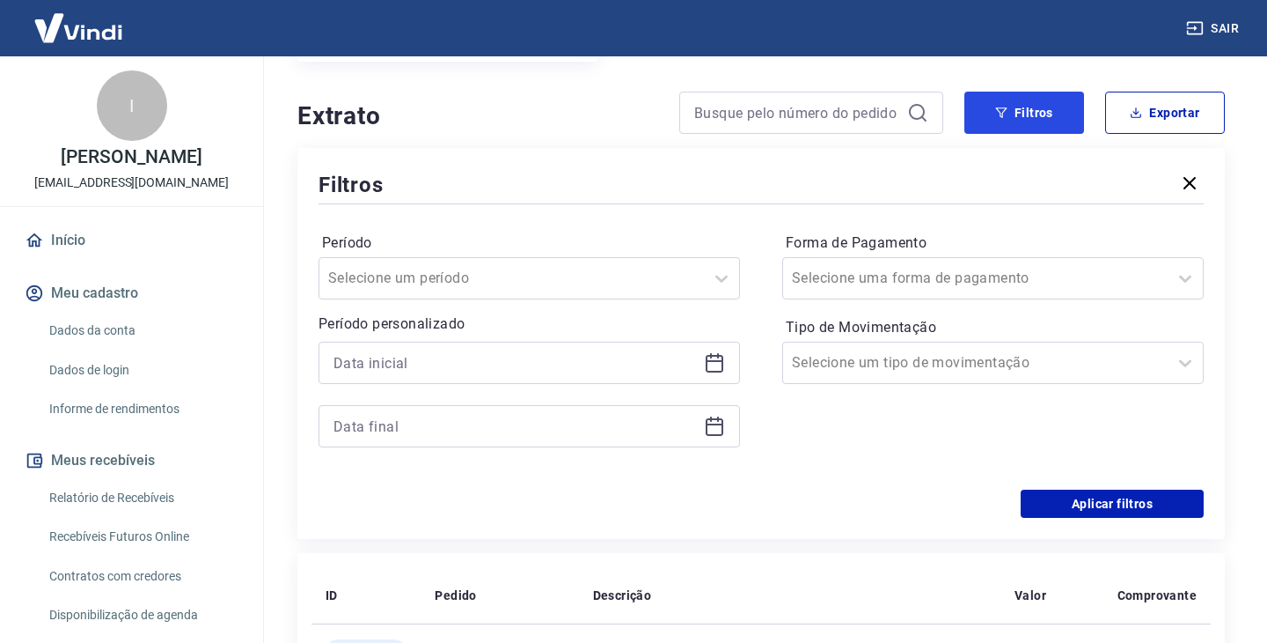
scroll to position [320, 0]
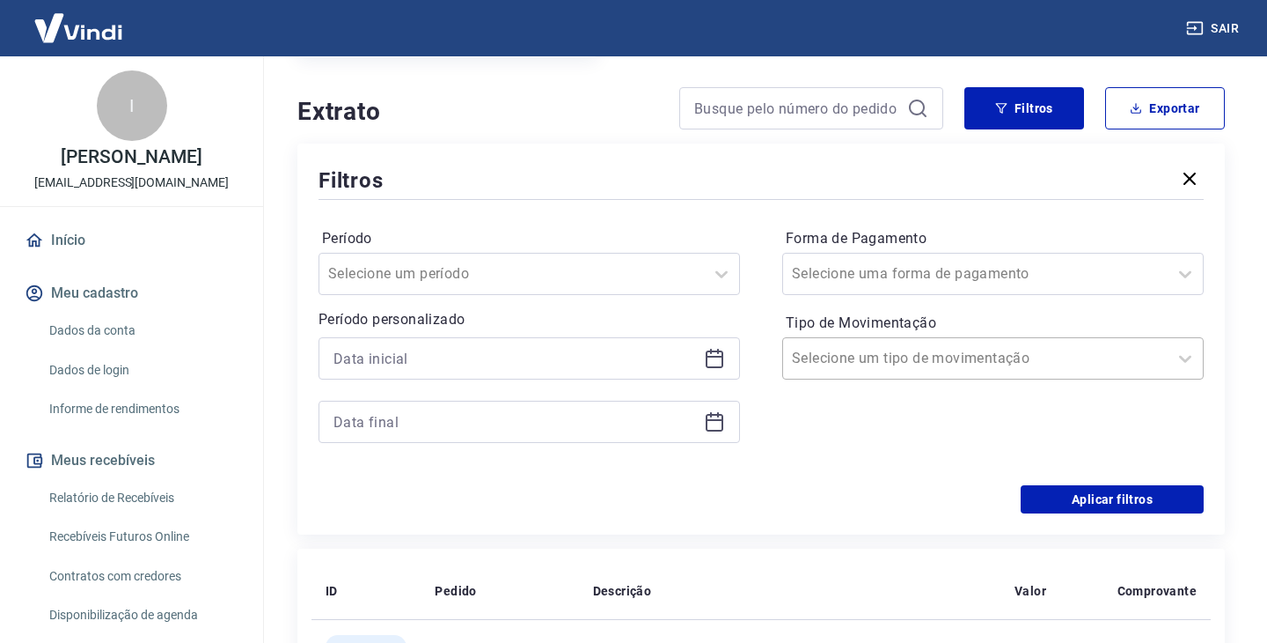
click at [857, 352] on input "Tipo de Movimentação" at bounding box center [881, 358] width 178 height 21
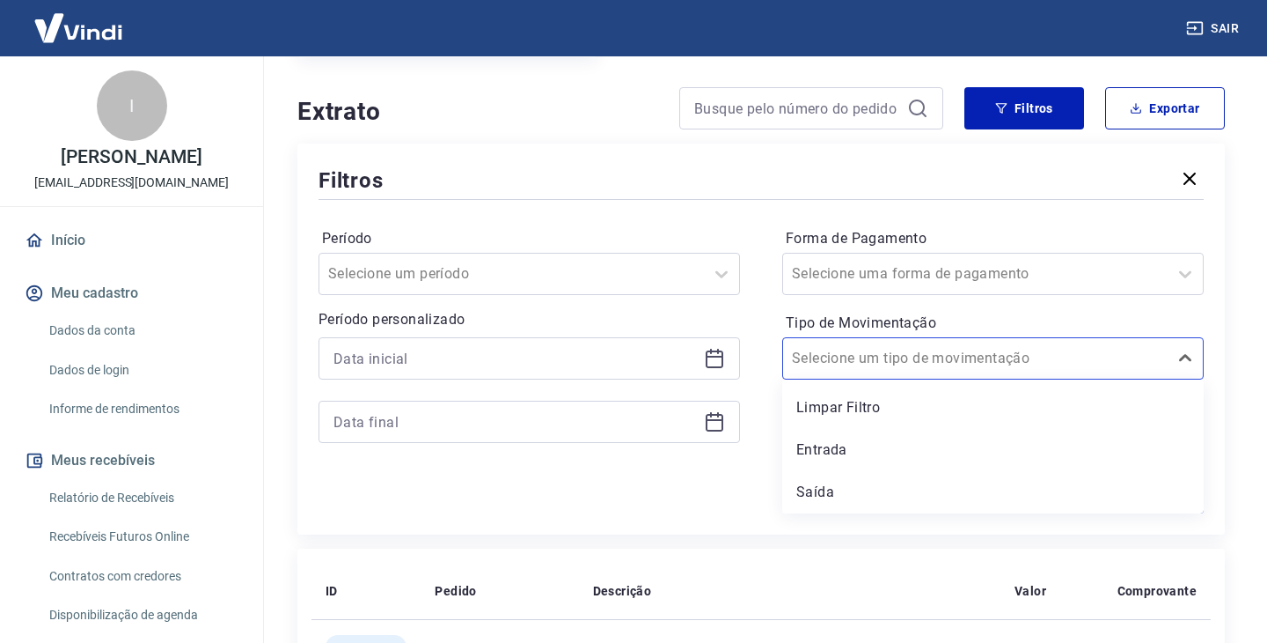
click at [651, 476] on div "Período Selecione um período Período personalizado Forma de Pagamento Selecione…" at bounding box center [761, 344] width 885 height 282
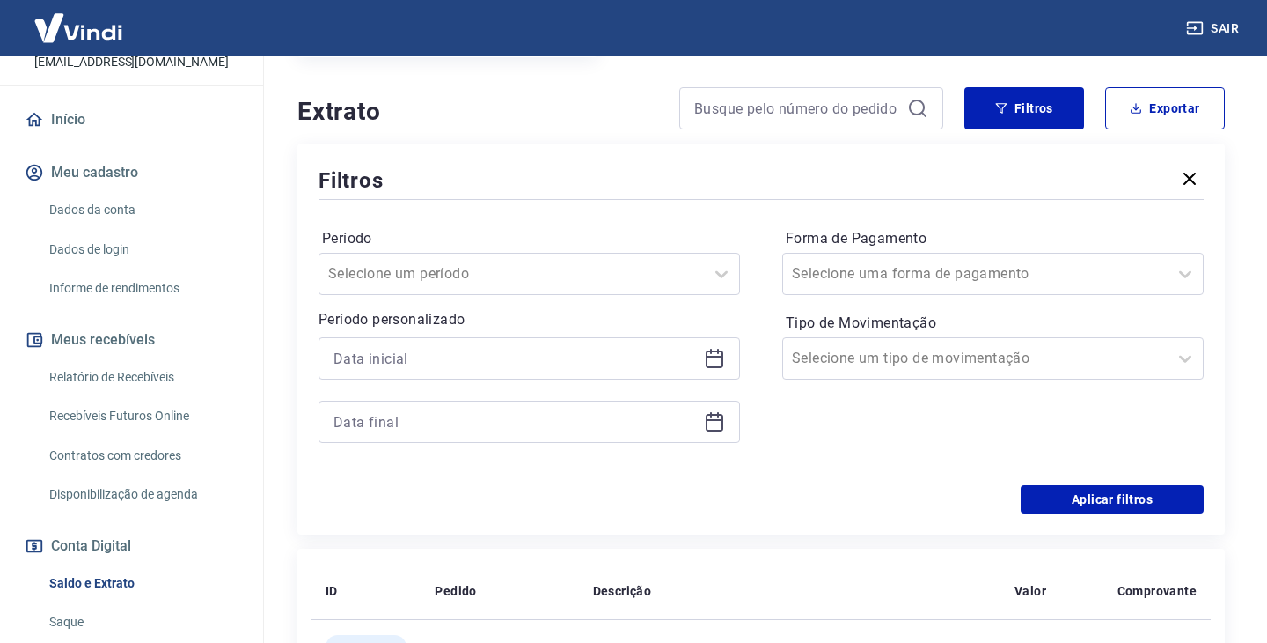
scroll to position [123, 0]
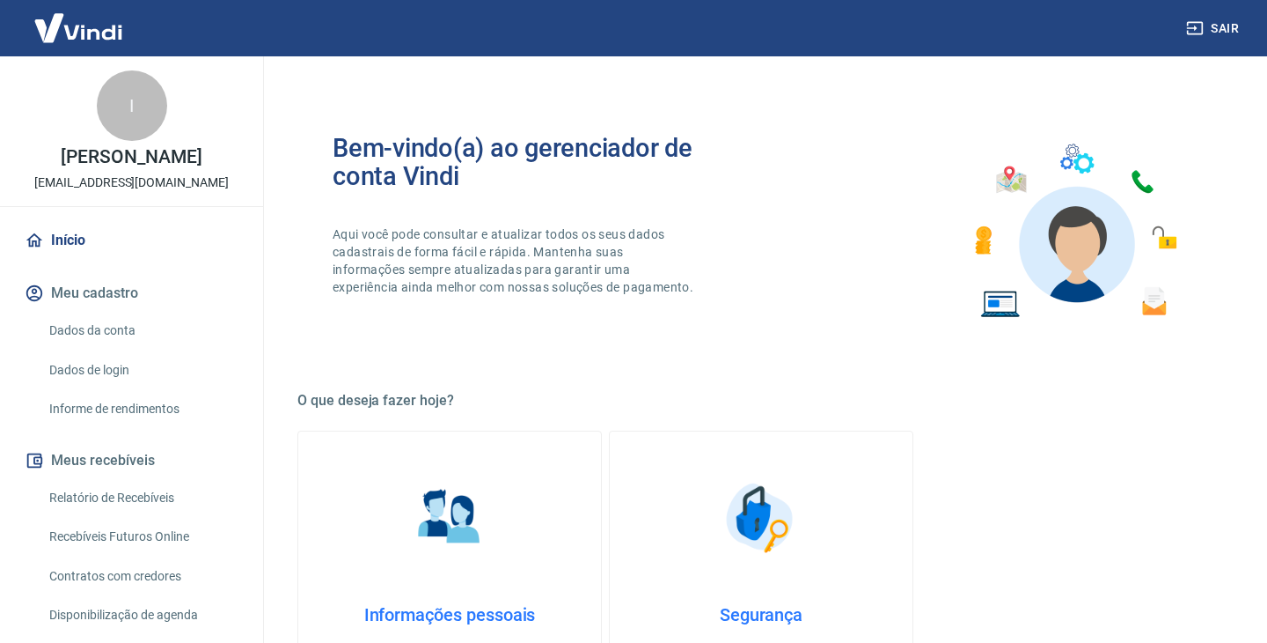
click at [146, 346] on link "Dados da conta" at bounding box center [142, 330] width 200 height 36
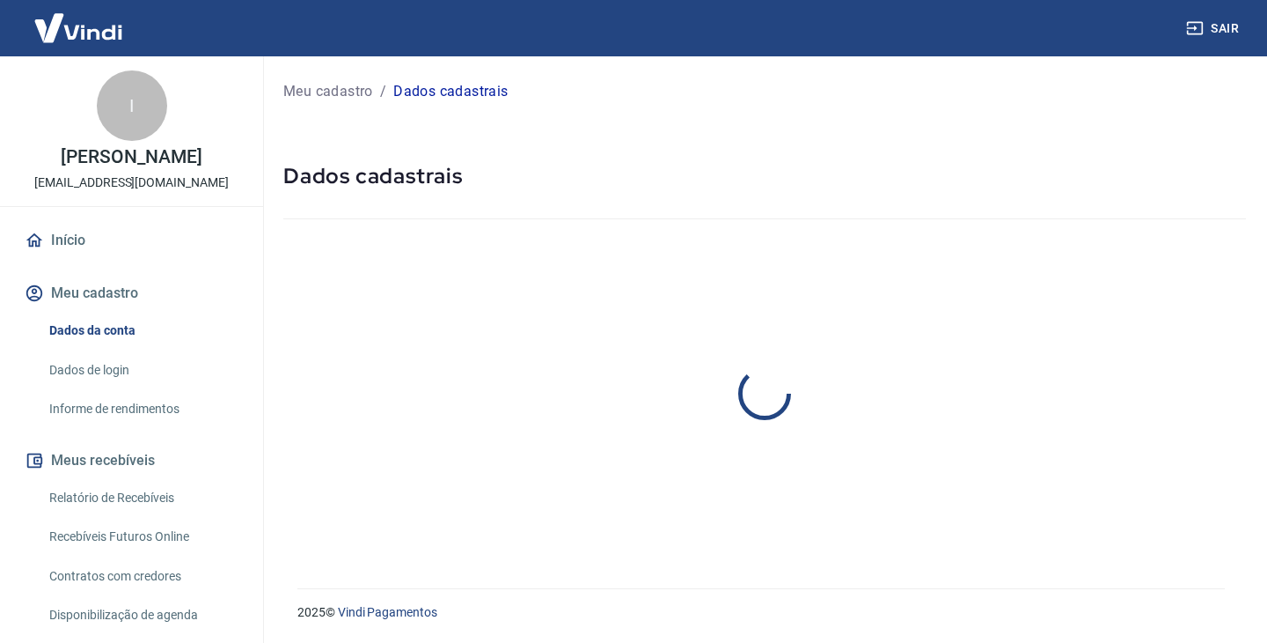
click at [146, 346] on link "Dados da conta" at bounding box center [142, 330] width 200 height 36
select select "SP"
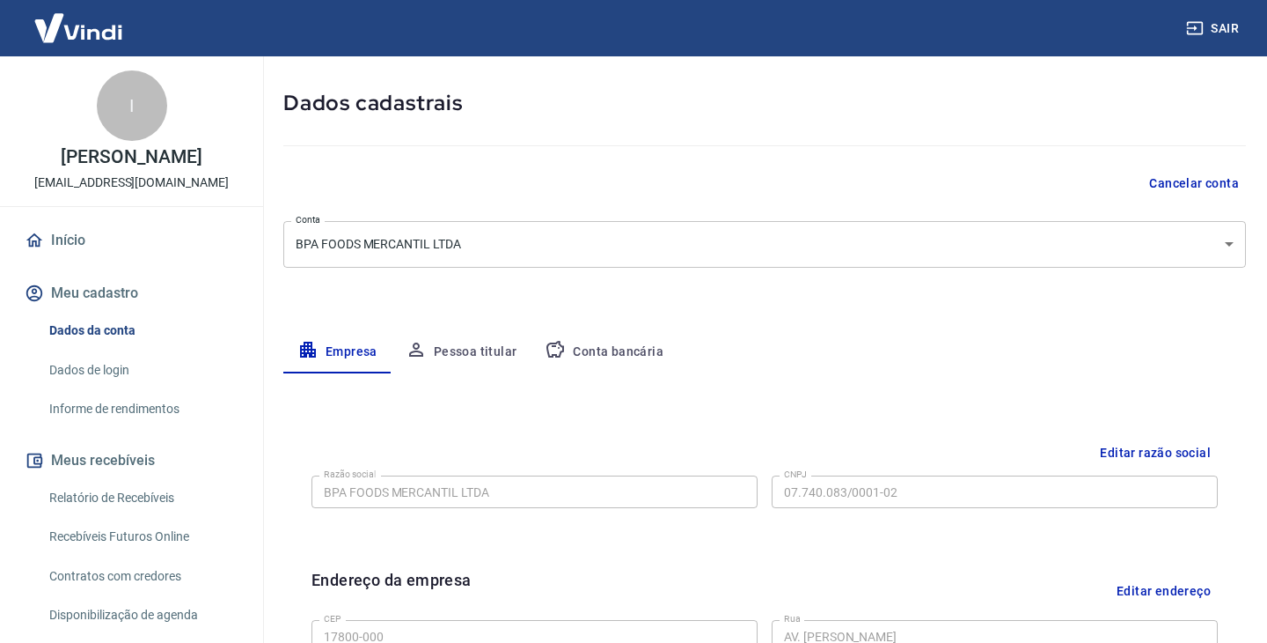
scroll to position [76, 0]
click at [586, 345] on button "Conta bancária" at bounding box center [604, 349] width 147 height 42
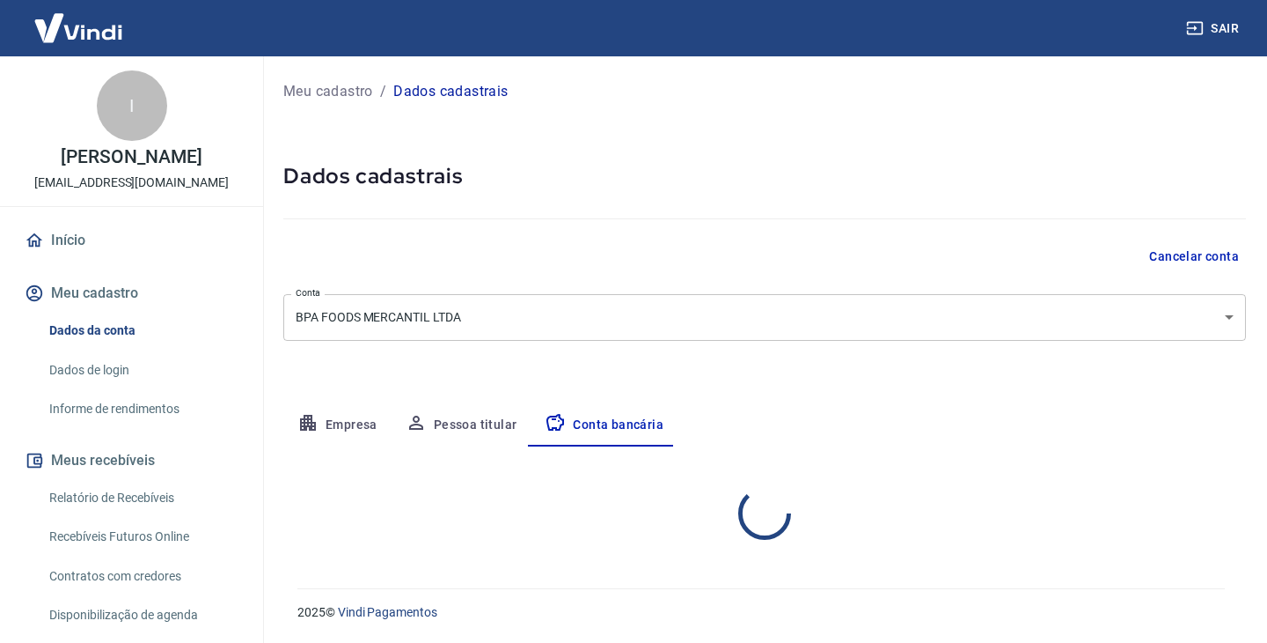
select select "1"
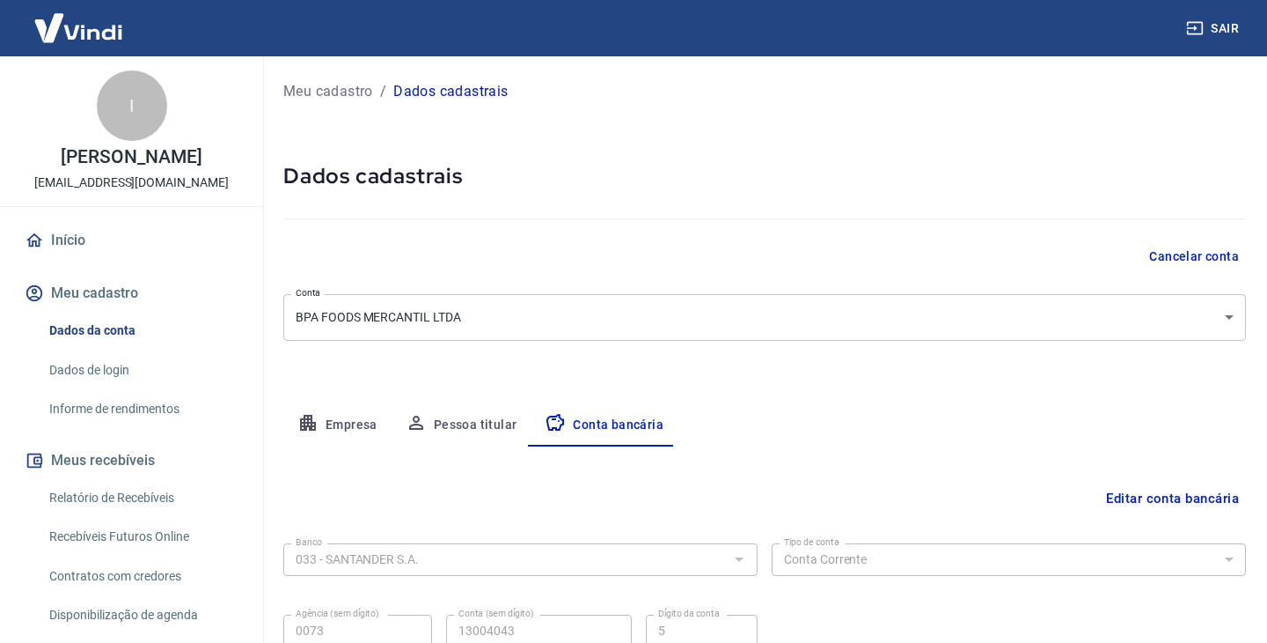
scroll to position [159, 0]
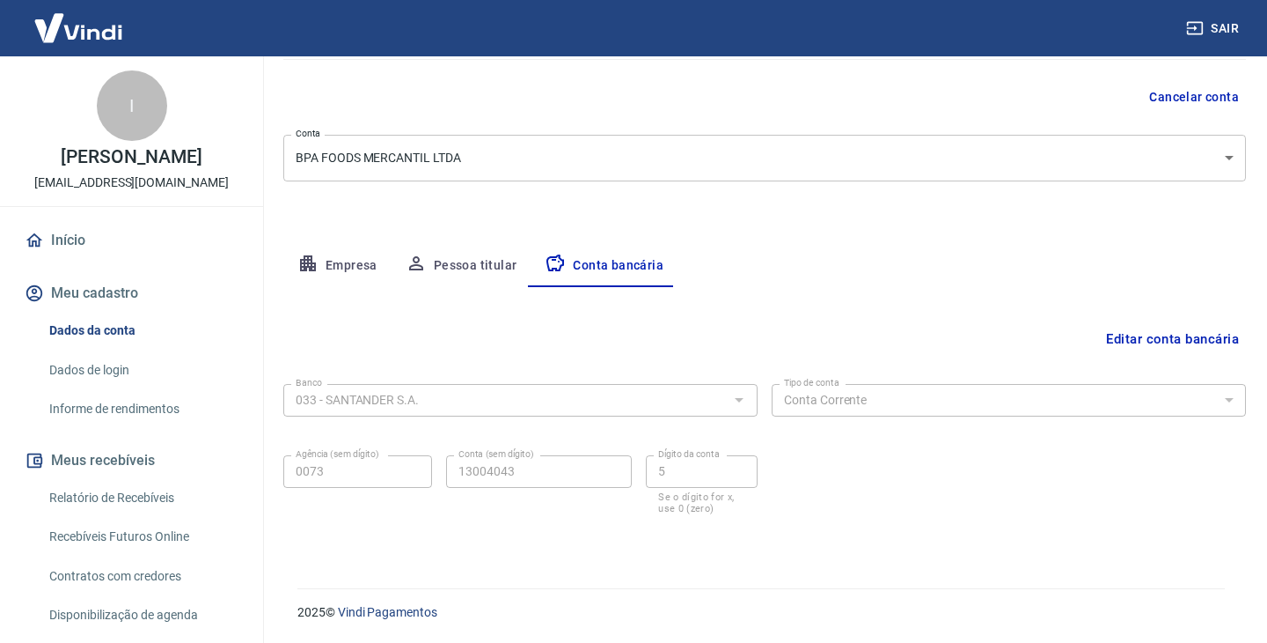
click at [128, 388] on link "Dados de login" at bounding box center [142, 370] width 200 height 36
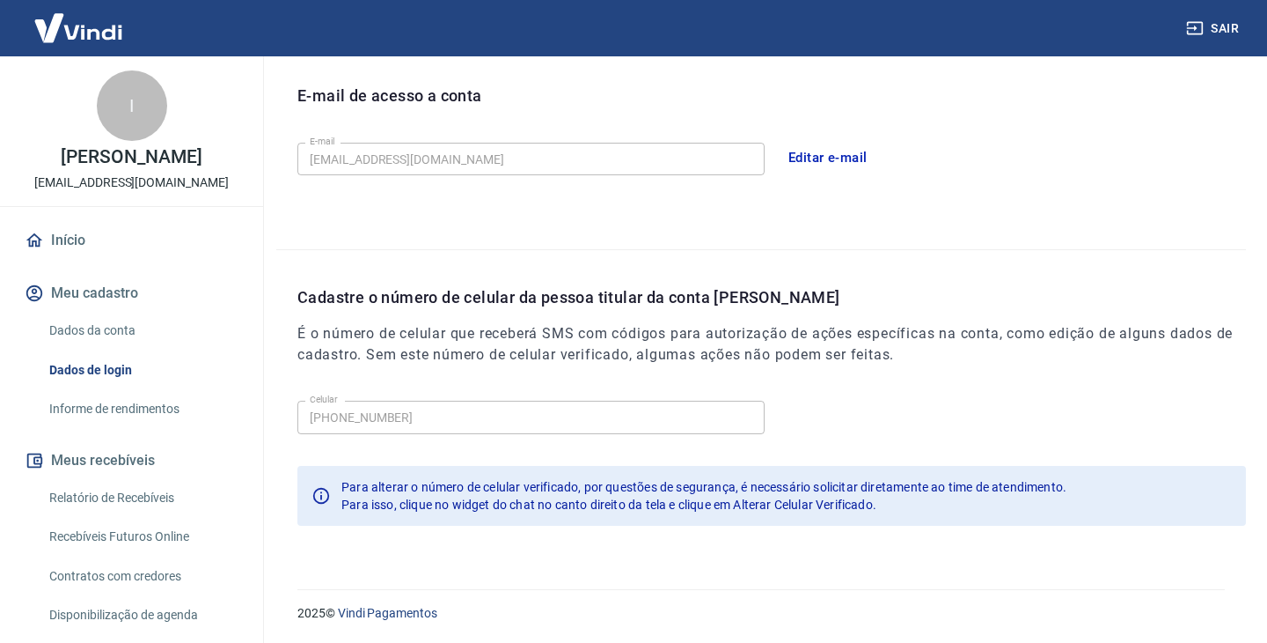
click at [147, 424] on link "Informe de rendimentos" at bounding box center [142, 409] width 200 height 36
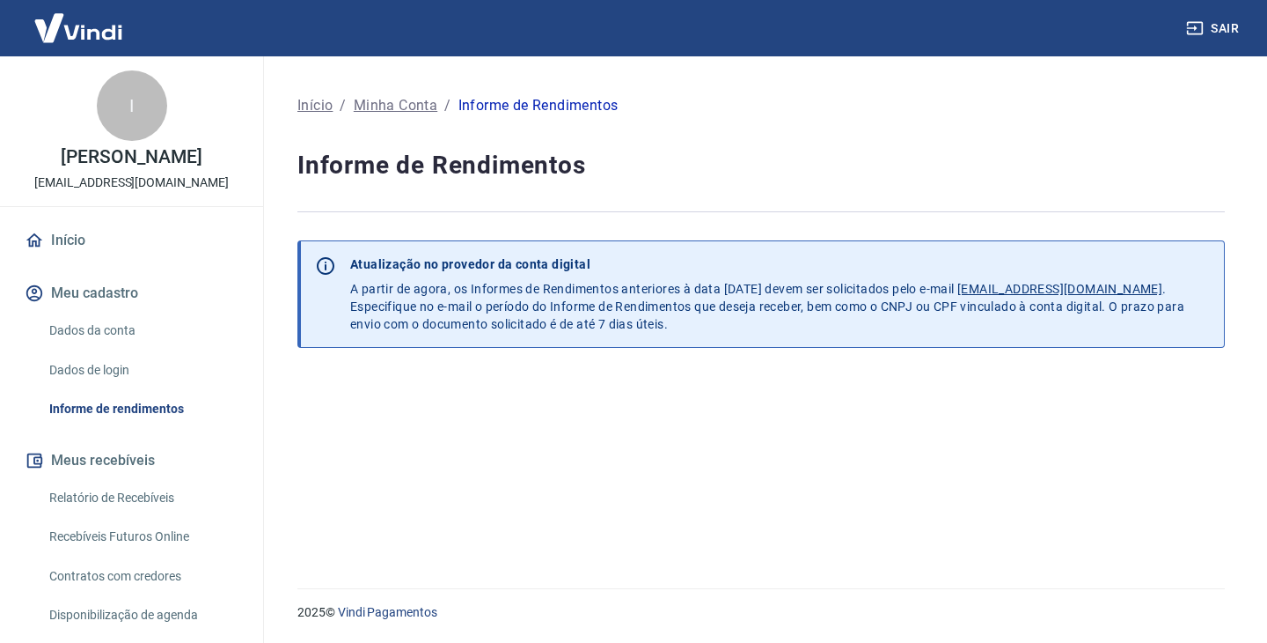
click at [171, 497] on link "Relatório de Recebíveis" at bounding box center [142, 498] width 200 height 36
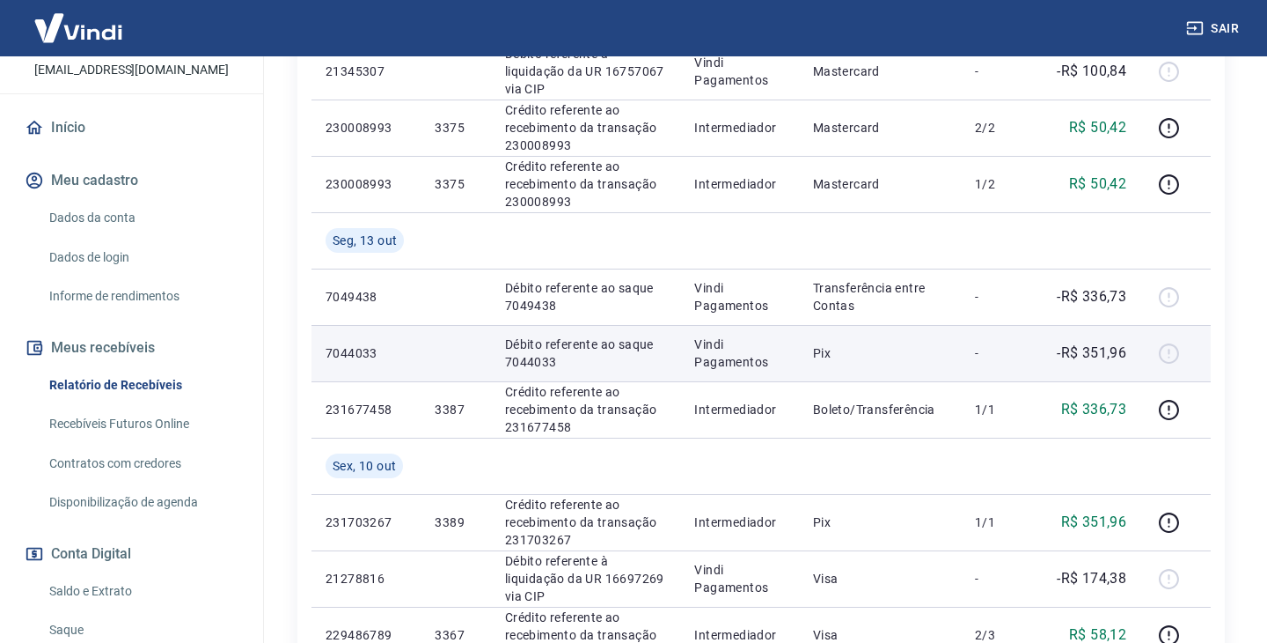
scroll to position [573, 0]
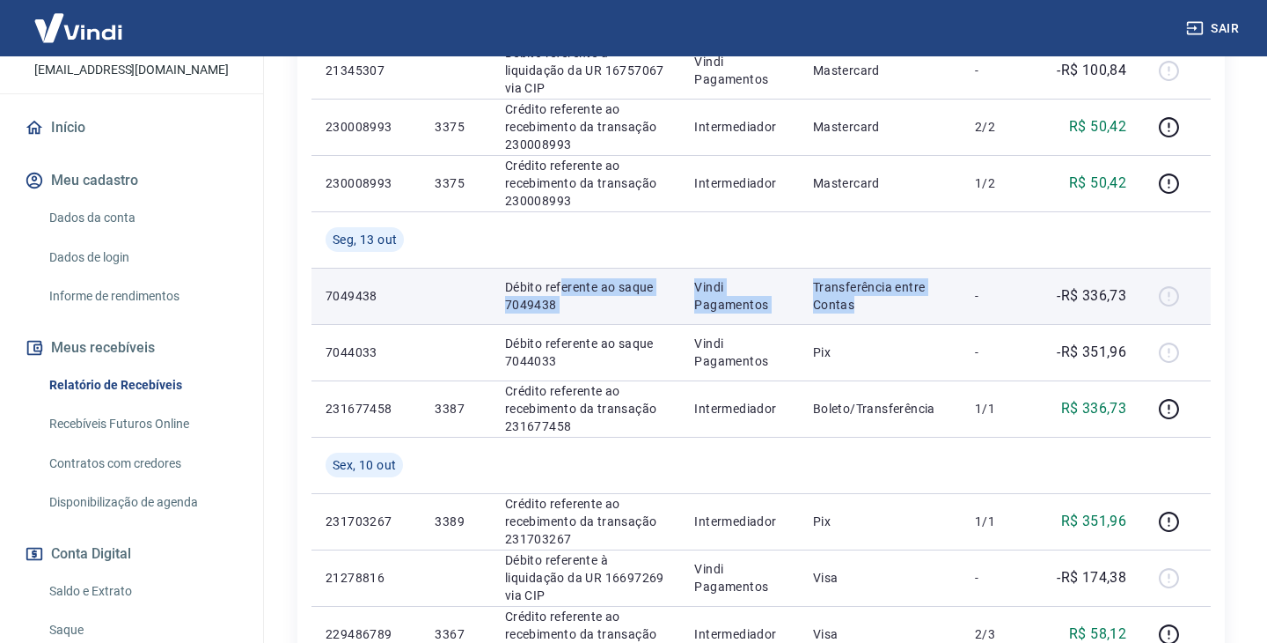
drag, startPoint x: 562, startPoint y: 283, endPoint x: 921, endPoint y: 302, distance: 359.6
click at [921, 302] on tr "7049438 Débito referente ao saque 7049438 Vindi Pagamentos Transferência entre …" at bounding box center [762, 296] width 900 height 56
click at [716, 295] on p "Vindi Pagamentos" at bounding box center [739, 295] width 90 height 35
drag, startPoint x: 592, startPoint y: 288, endPoint x: 785, endPoint y: 309, distance: 193.9
click at [785, 309] on tr "7049438 Débito referente ao saque 7049438 Vindi Pagamentos Transferência entre …" at bounding box center [762, 296] width 900 height 56
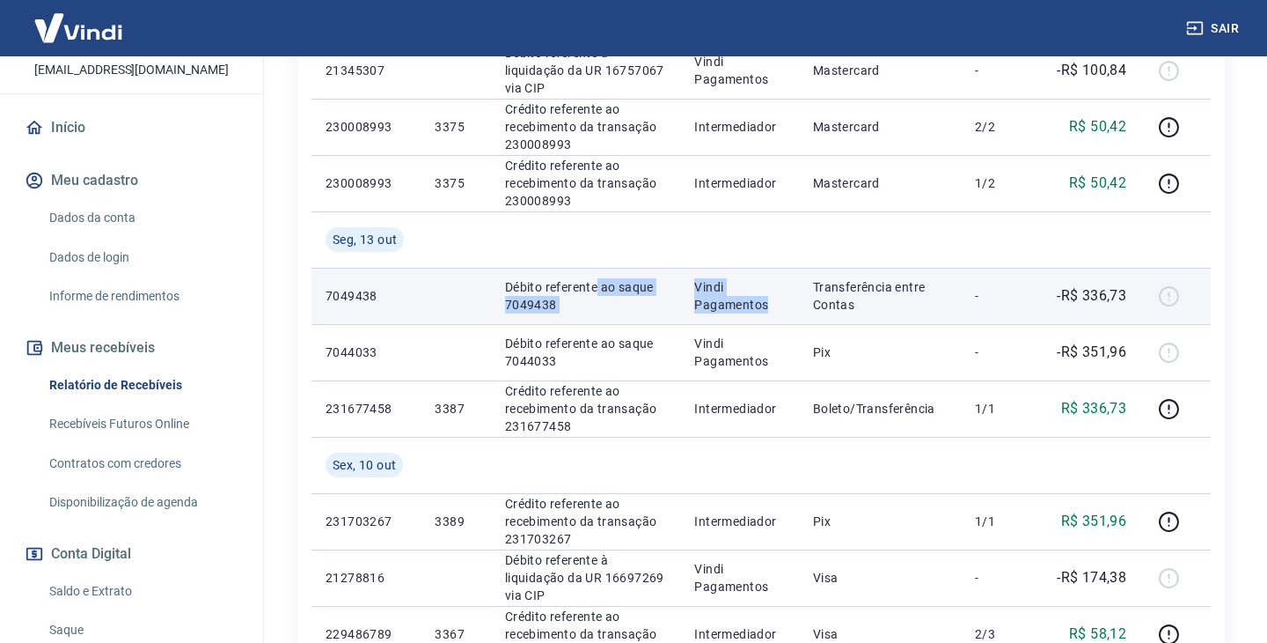
click at [837, 315] on td "Transferência entre Contas" at bounding box center [880, 296] width 162 height 56
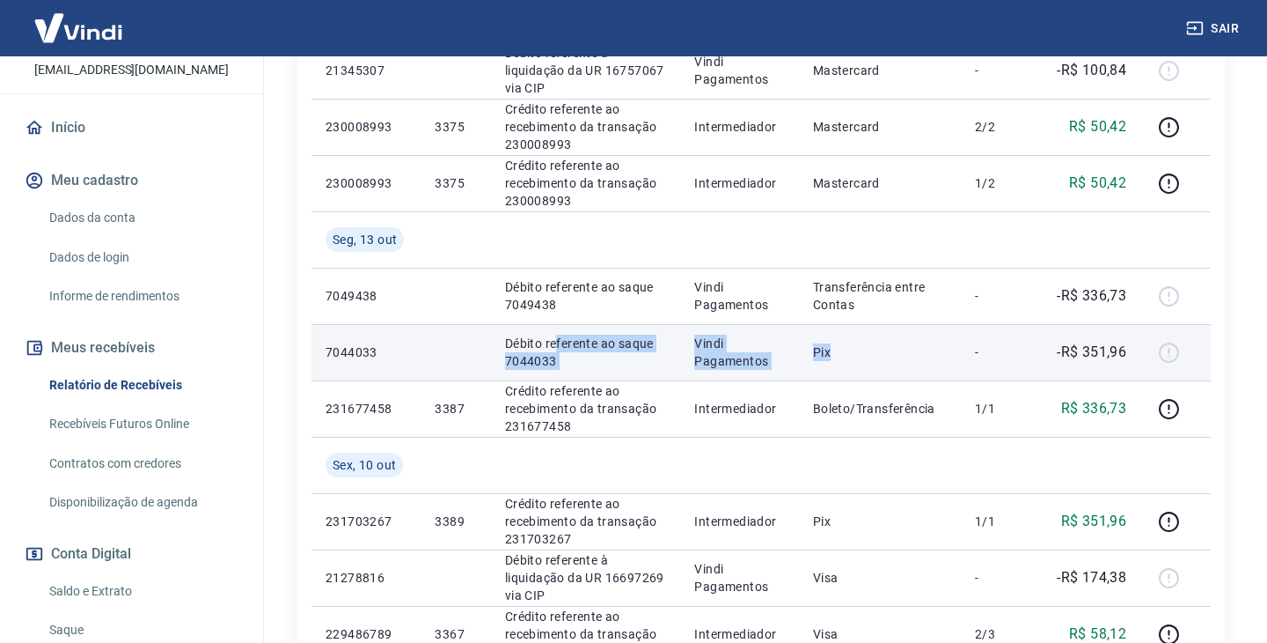
drag, startPoint x: 556, startPoint y: 339, endPoint x: 887, endPoint y: 369, distance: 332.3
click at [887, 369] on tr "7044033 Débito referente ao saque 7044033 Vindi Pagamentos Pix - -R$ 351,96" at bounding box center [762, 352] width 900 height 56
click at [912, 367] on td "Pix" at bounding box center [880, 352] width 162 height 56
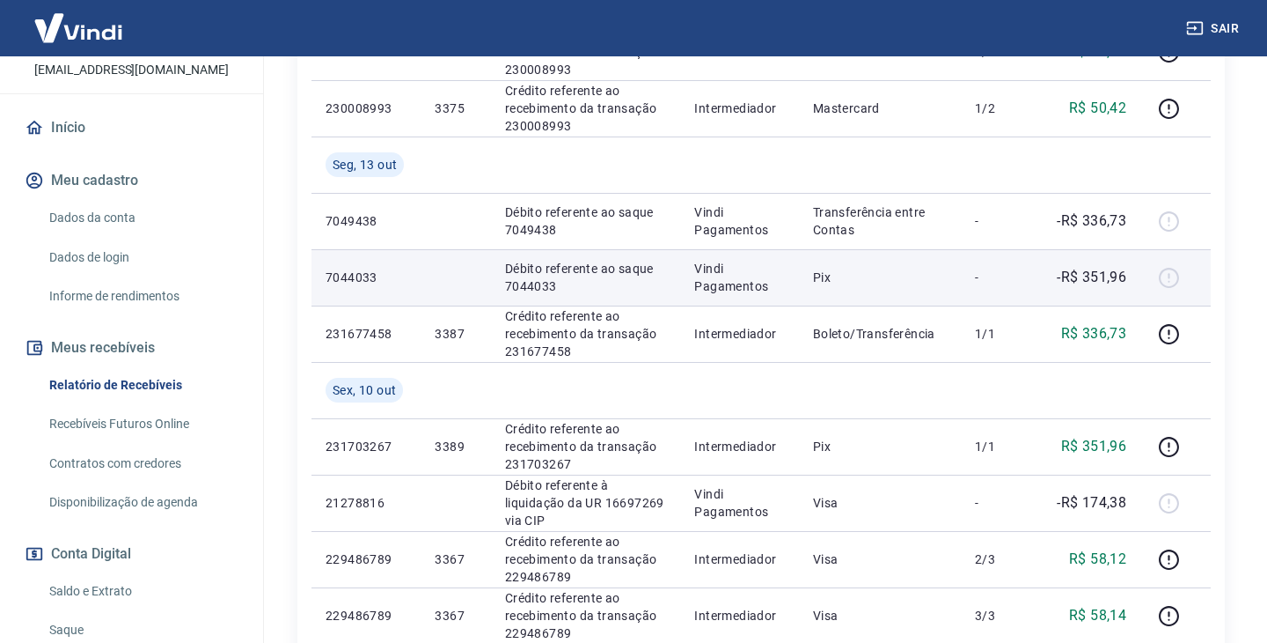
scroll to position [679, 0]
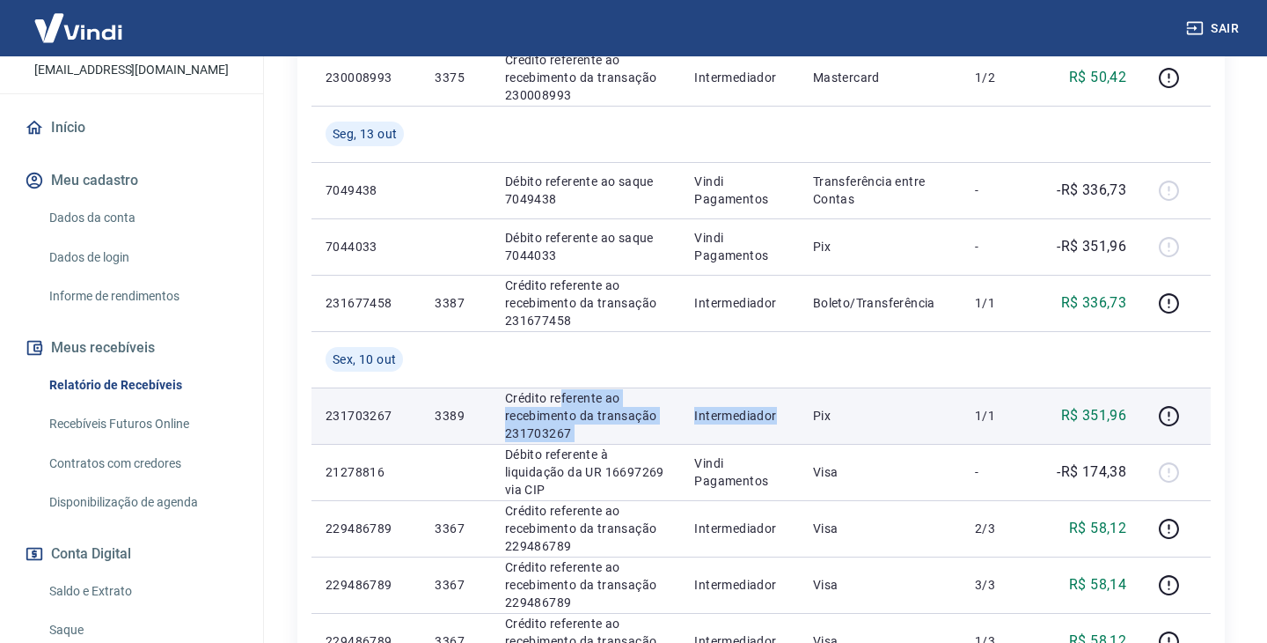
drag, startPoint x: 561, startPoint y: 404, endPoint x: 719, endPoint y: 425, distance: 159.8
click at [719, 425] on tr "231703267 3389 Crédito referente ao recebimento da transação 231703267 Intermed…" at bounding box center [762, 415] width 900 height 56
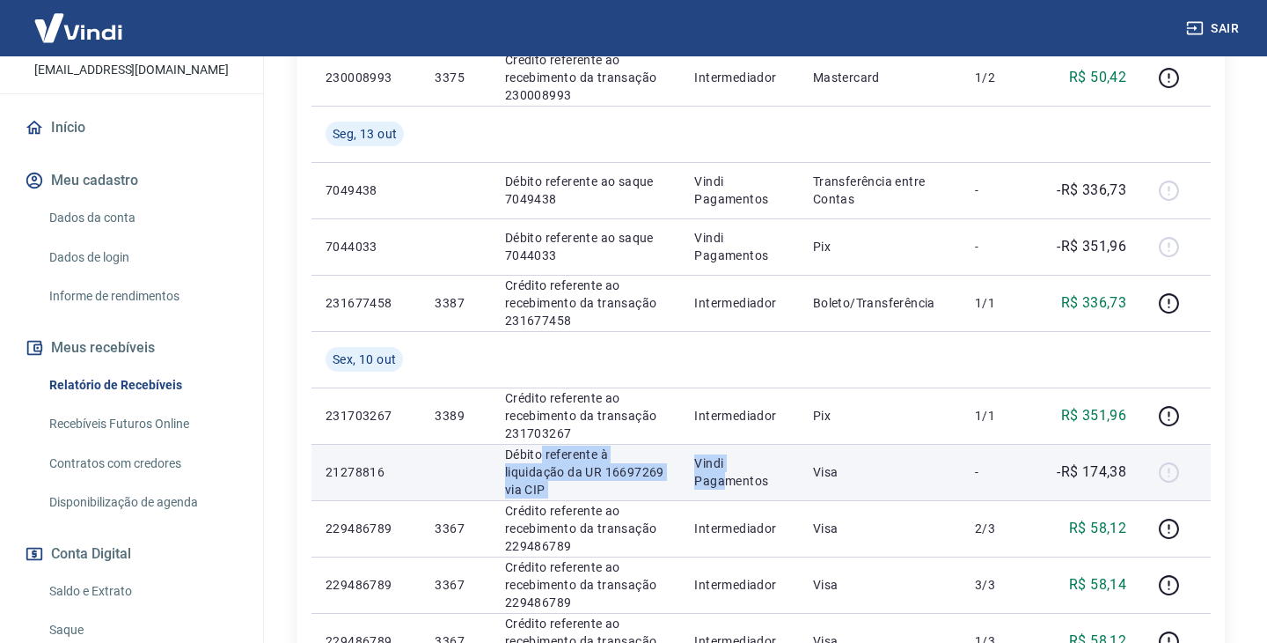
drag, startPoint x: 540, startPoint y: 455, endPoint x: 724, endPoint y: 487, distance: 187.5
click at [724, 487] on tr "21278816 Débito referente à liquidação da UR 16697269 via CIP Vindi Pagamentos …" at bounding box center [762, 472] width 900 height 56
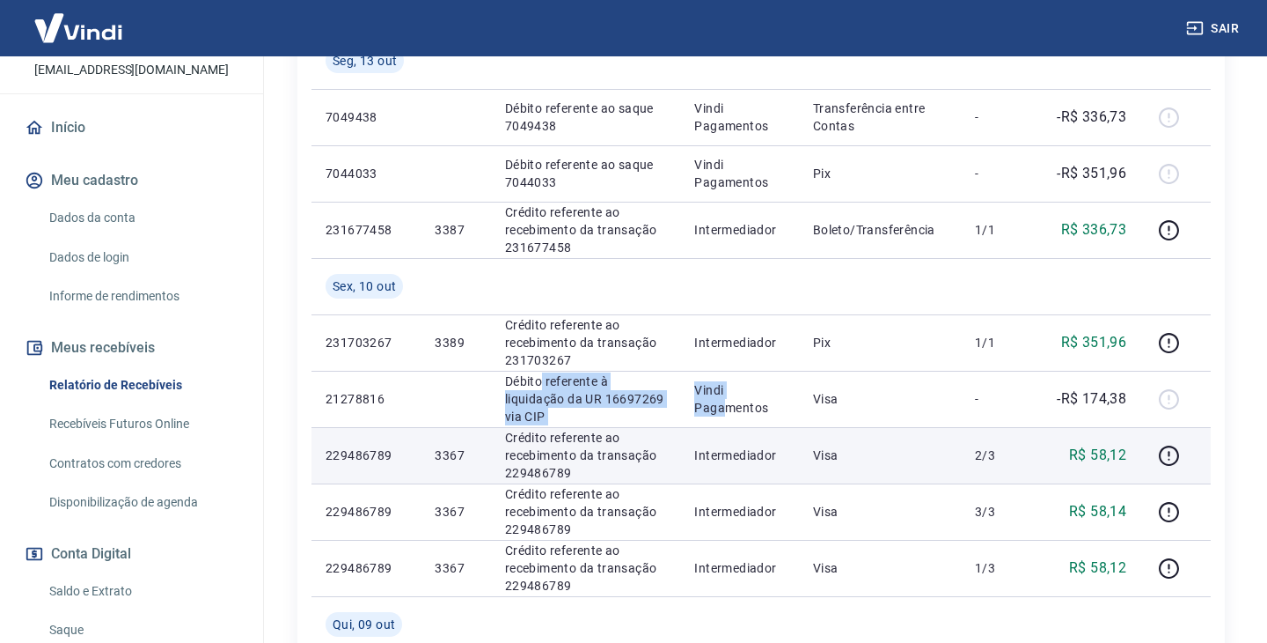
scroll to position [762, 0]
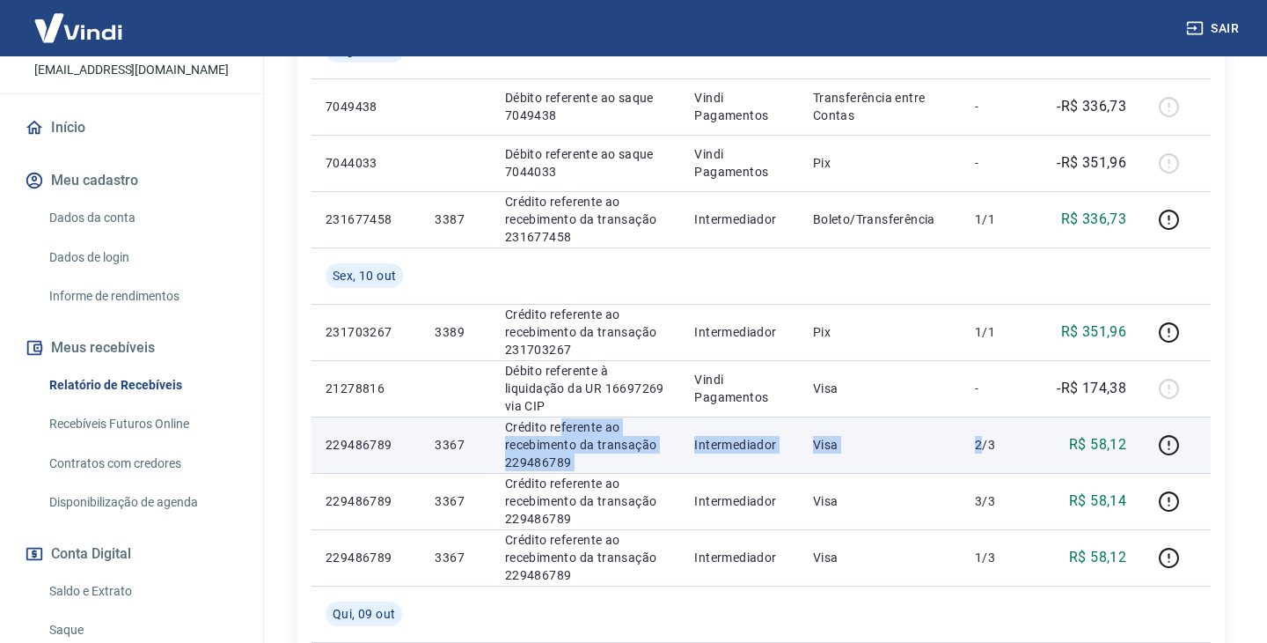
drag, startPoint x: 559, startPoint y: 430, endPoint x: 987, endPoint y: 452, distance: 428.4
click at [987, 452] on tr "229486789 3367 Crédito referente ao recebimento da transação 229486789 Intermed…" at bounding box center [762, 444] width 900 height 56
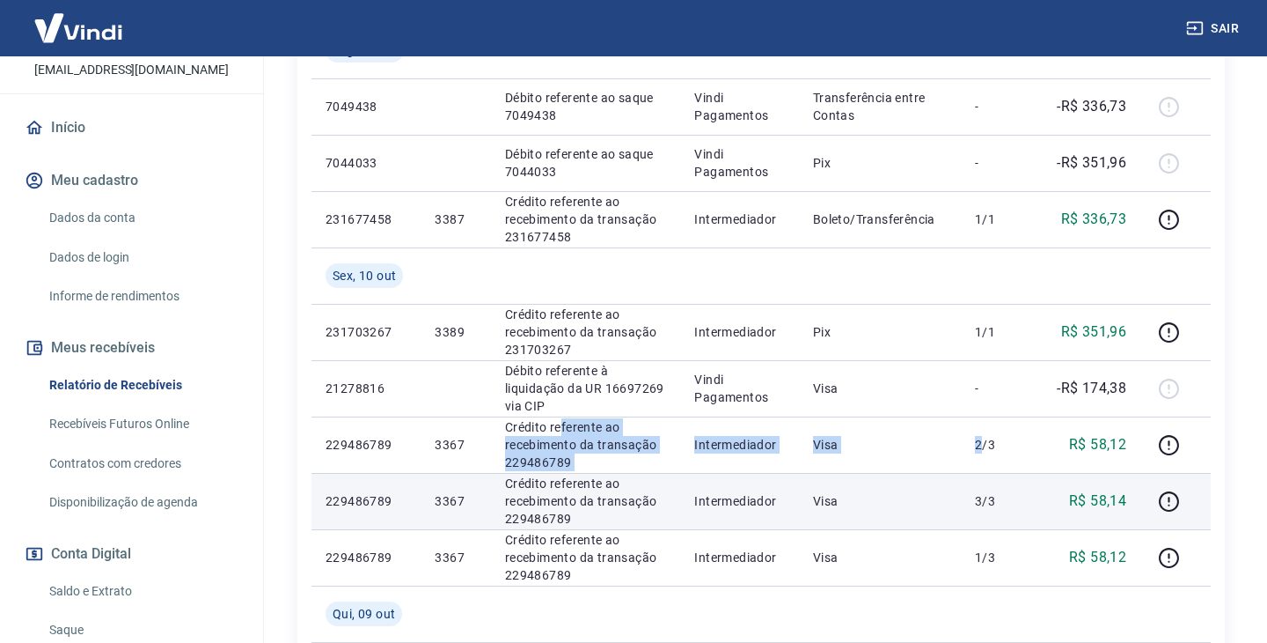
click at [595, 484] on p "Crédito referente ao recebimento da transação 229486789" at bounding box center [586, 500] width 162 height 53
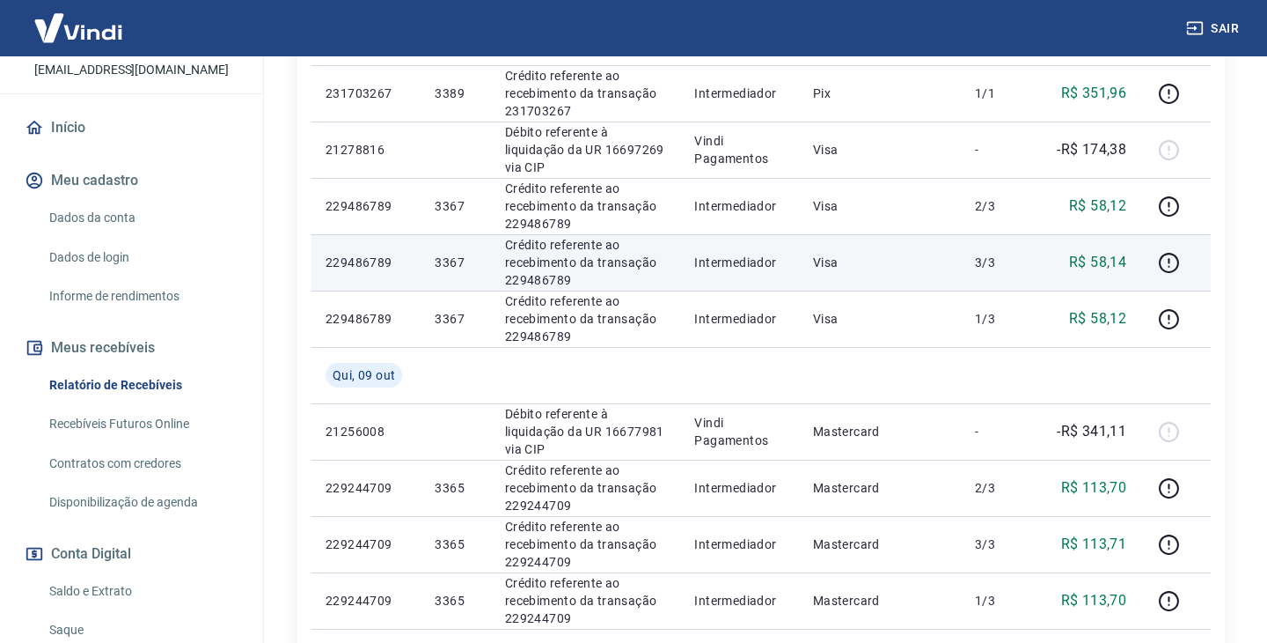
scroll to position [1007, 0]
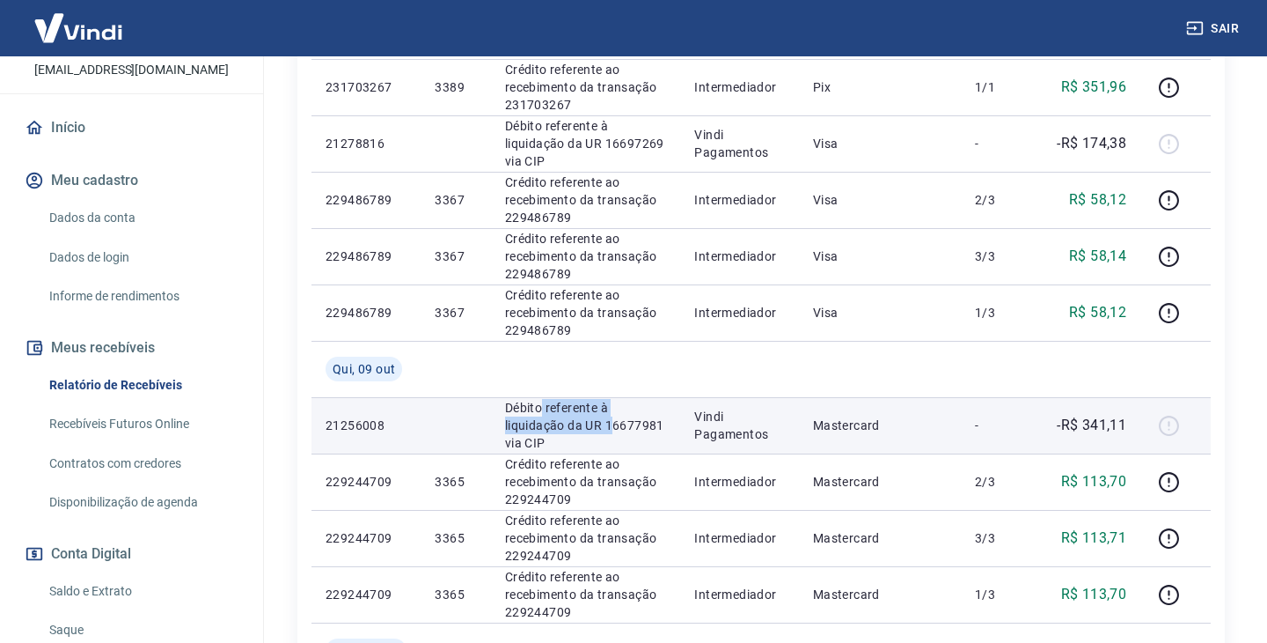
drag, startPoint x: 538, startPoint y: 409, endPoint x: 614, endPoint y: 431, distance: 79.7
click at [614, 431] on p "Débito referente à liquidação da UR 16677981 via CIP" at bounding box center [586, 425] width 162 height 53
click at [562, 421] on p "Débito referente à liquidação da UR 16677981 via CIP" at bounding box center [586, 425] width 162 height 53
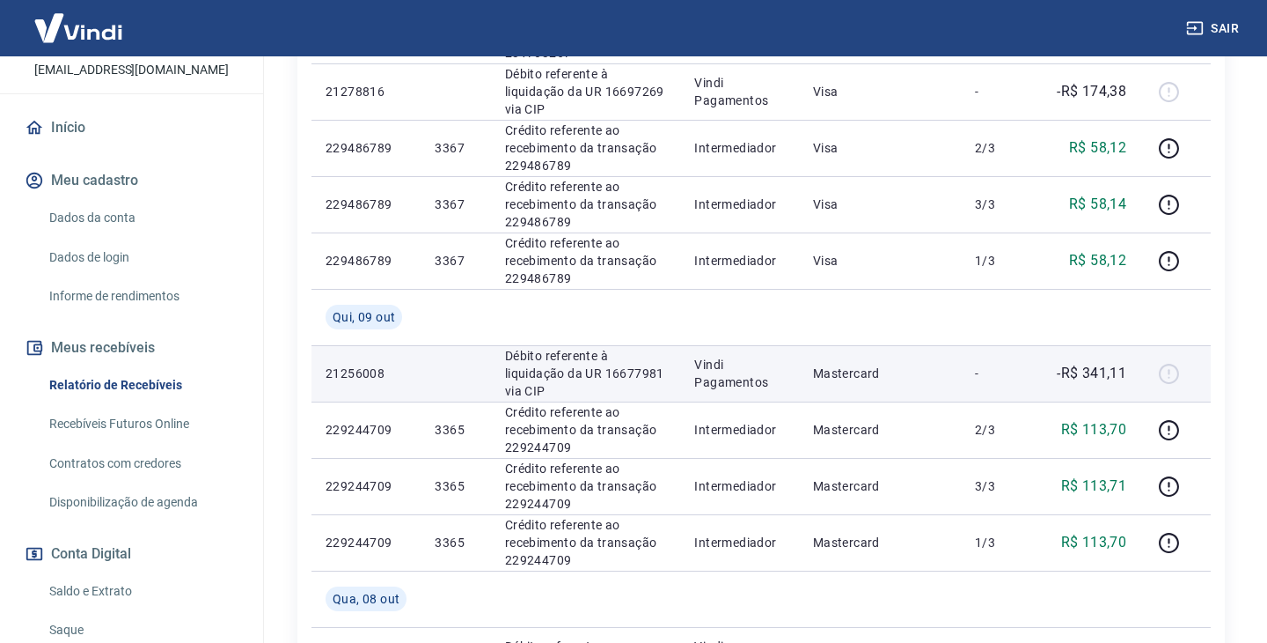
scroll to position [1061, 0]
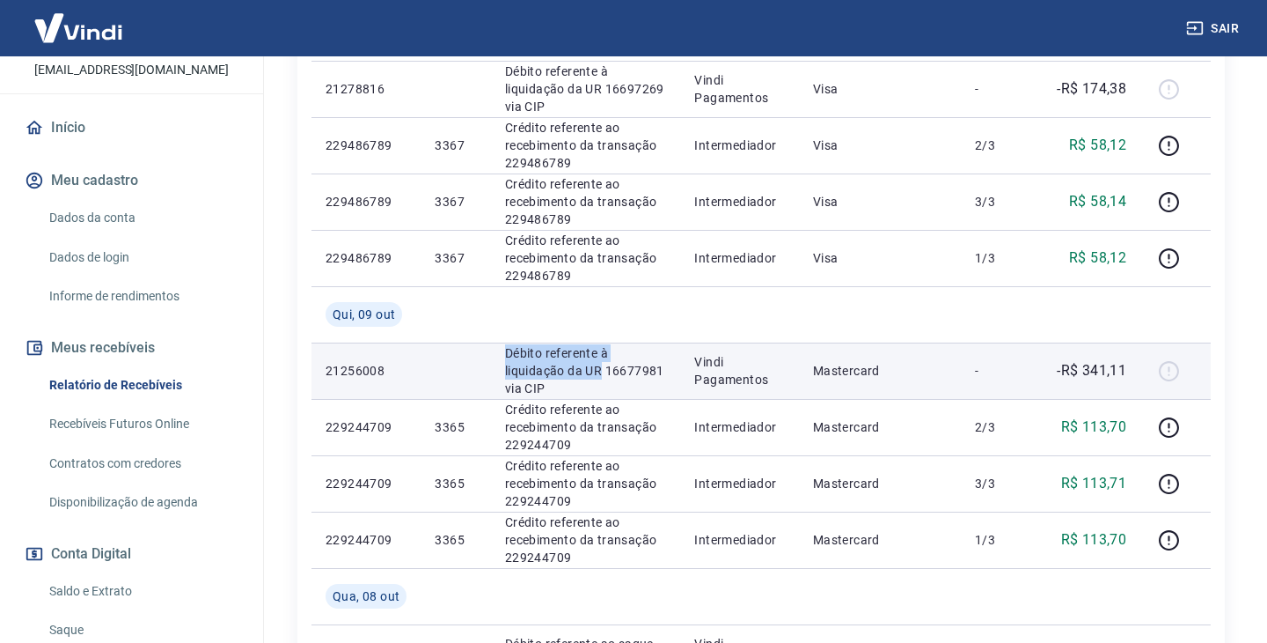
drag, startPoint x: 501, startPoint y: 352, endPoint x: 598, endPoint y: 374, distance: 99.3
click at [598, 374] on td "Débito referente à liquidação da UR 16677981 via CIP" at bounding box center [586, 370] width 190 height 56
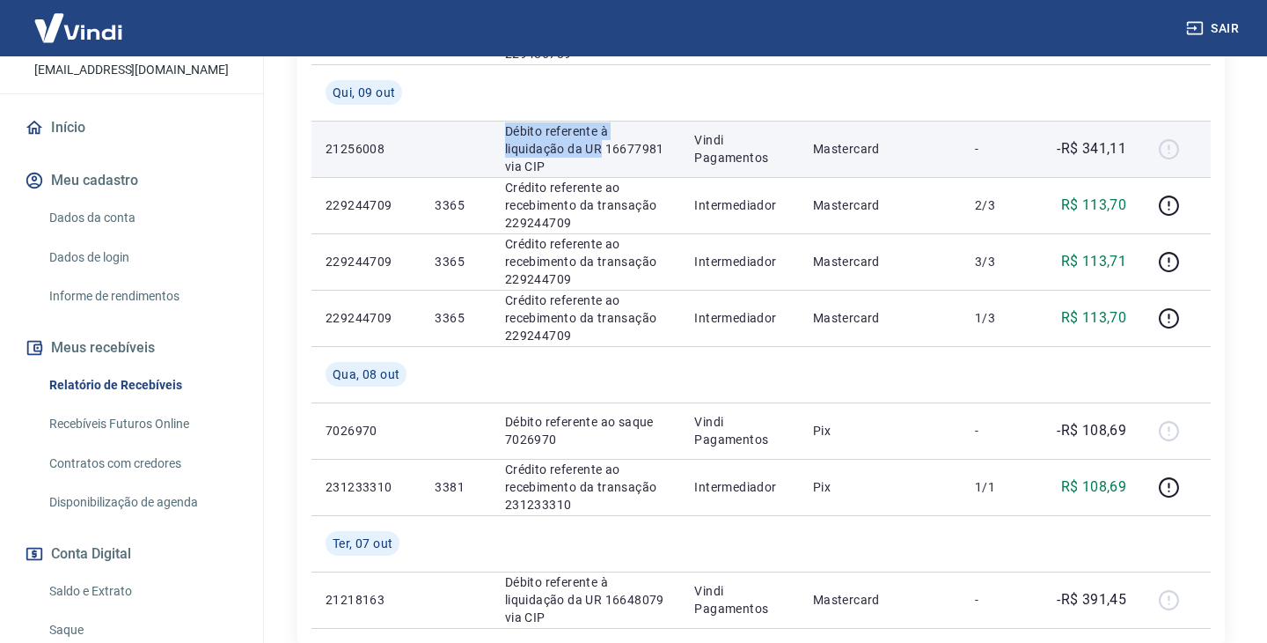
scroll to position [1317, 0]
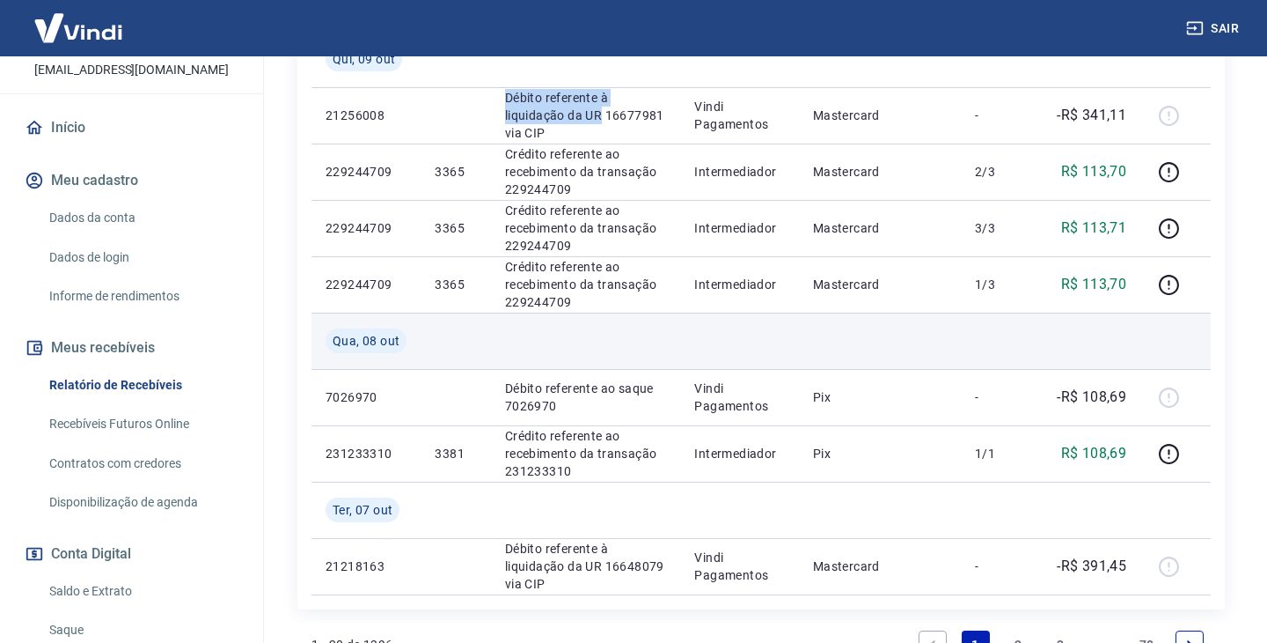
click at [833, 345] on td at bounding box center [880, 340] width 162 height 56
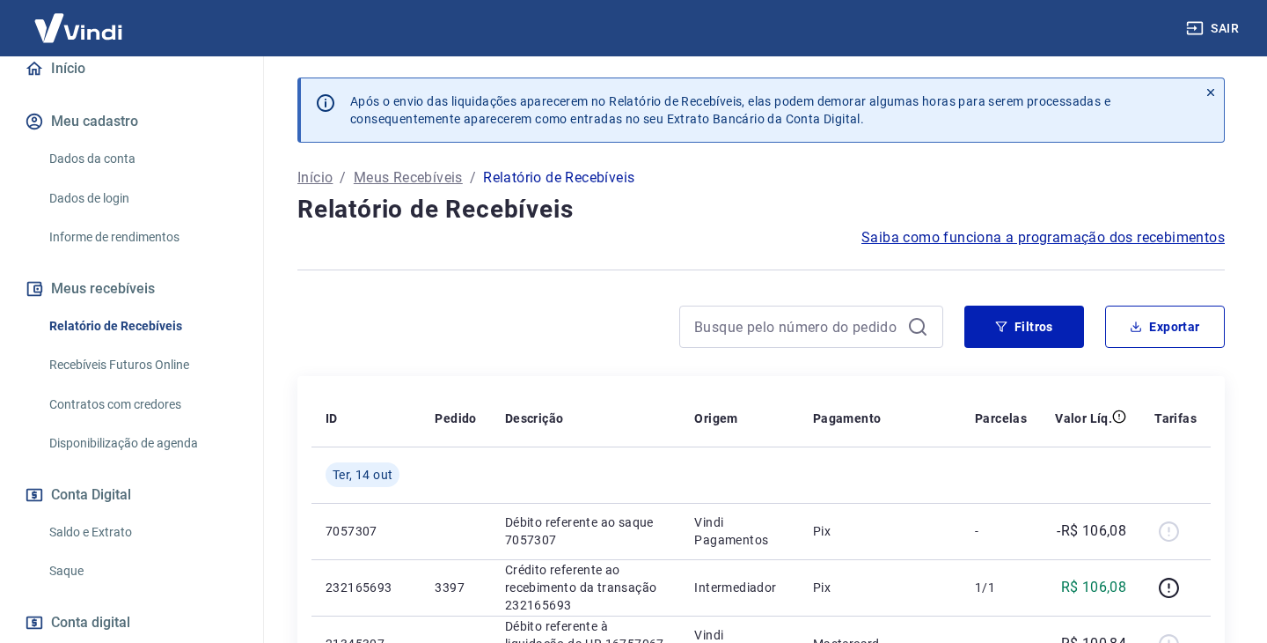
scroll to position [192, 0]
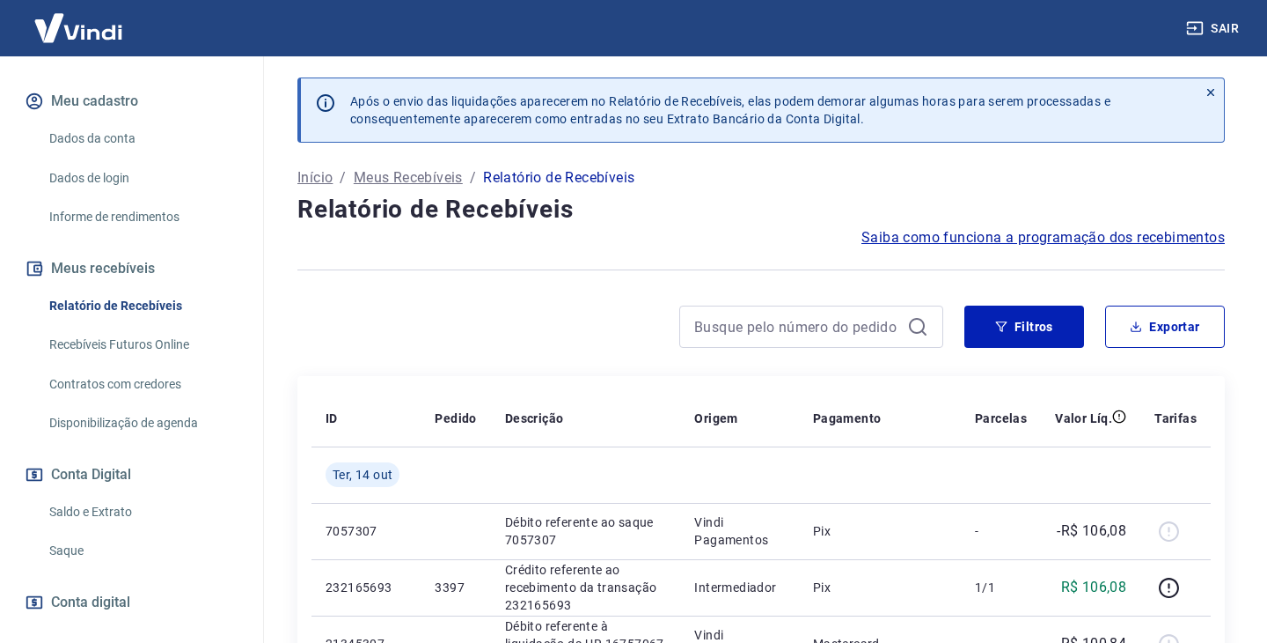
click at [122, 357] on link "Recebíveis Futuros Online" at bounding box center [142, 345] width 200 height 36
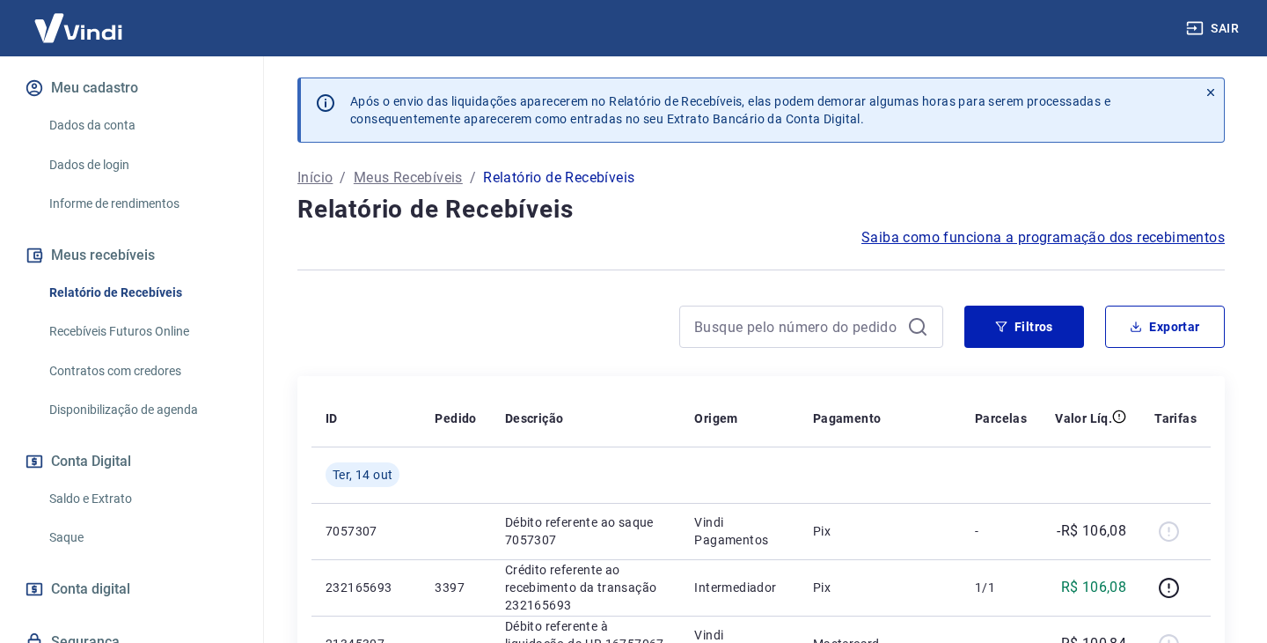
scroll to position [208, 0]
click at [161, 347] on link "Recebíveis Futuros Online" at bounding box center [142, 329] width 200 height 36
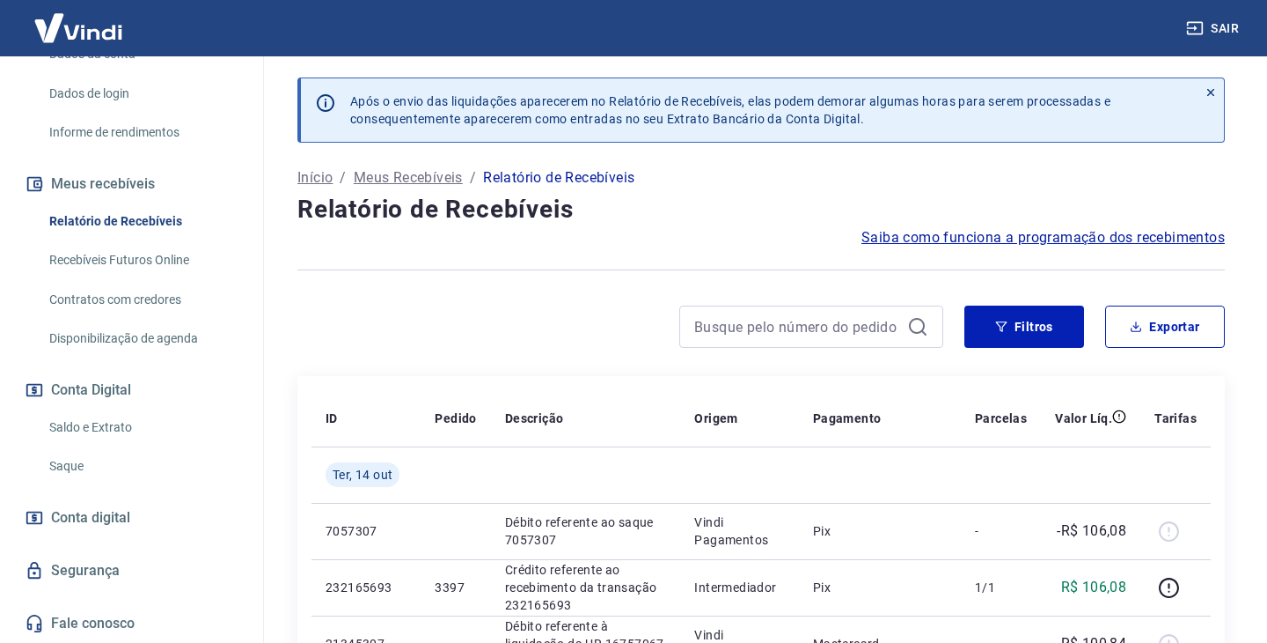
click at [158, 305] on link "Contratos com credores" at bounding box center [142, 300] width 200 height 36
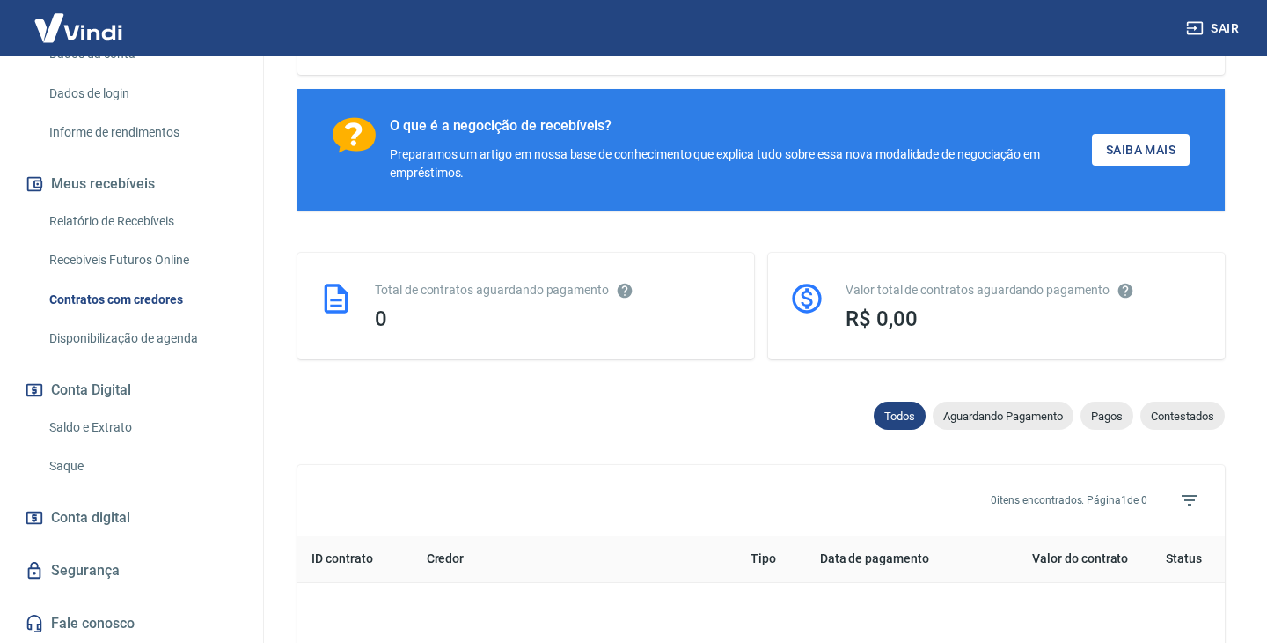
scroll to position [285, 0]
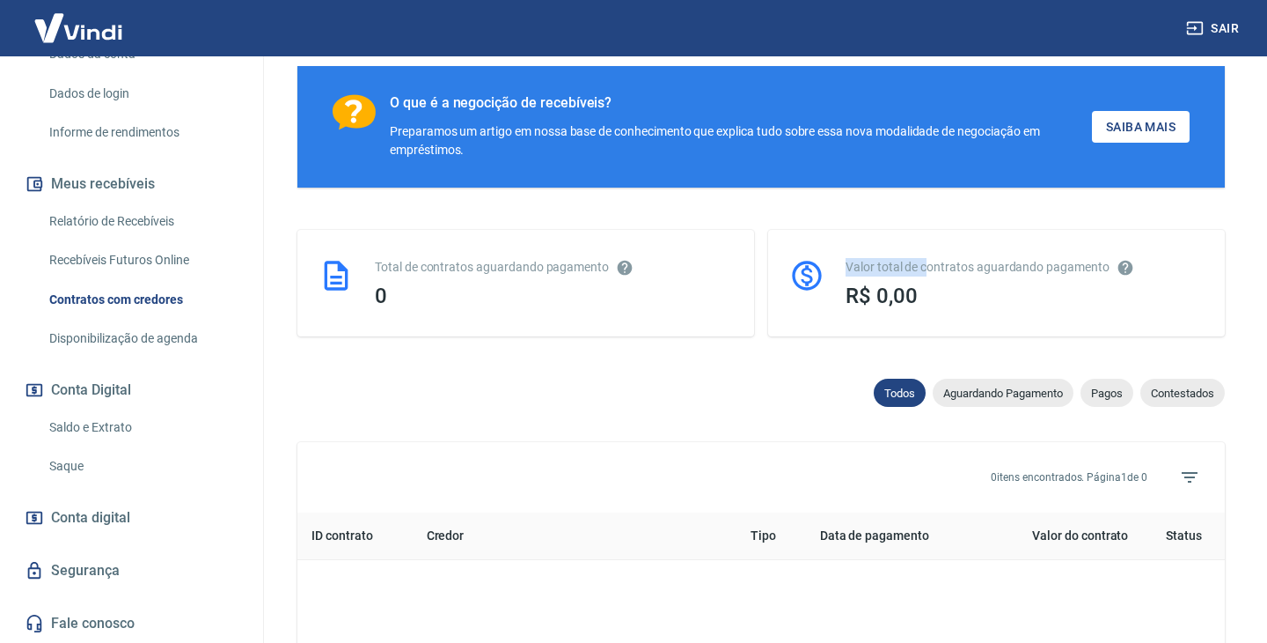
drag, startPoint x: 925, startPoint y: 272, endPoint x: 1061, endPoint y: 256, distance: 137.3
click at [1061, 256] on div "Valor total de contratos aguardando pagamento R$ 0,00" at bounding box center [996, 283] width 457 height 106
click at [600, 309] on div "Total de contratos aguardando pagamento 0" at bounding box center [525, 283] width 457 height 106
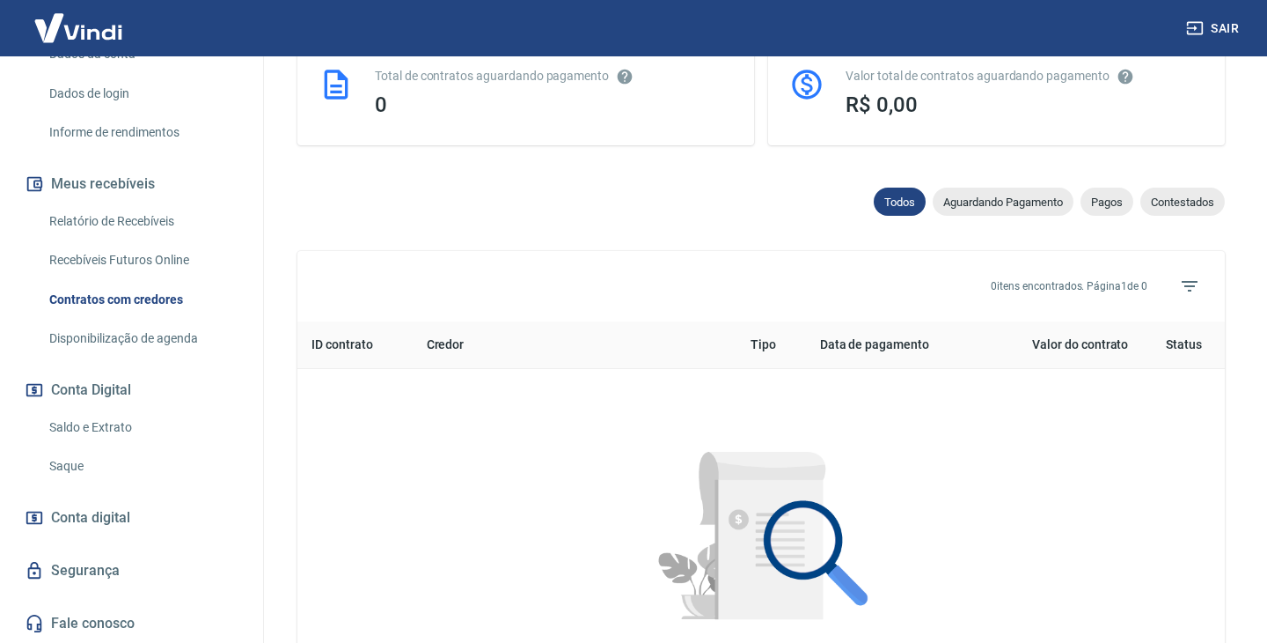
scroll to position [315, 0]
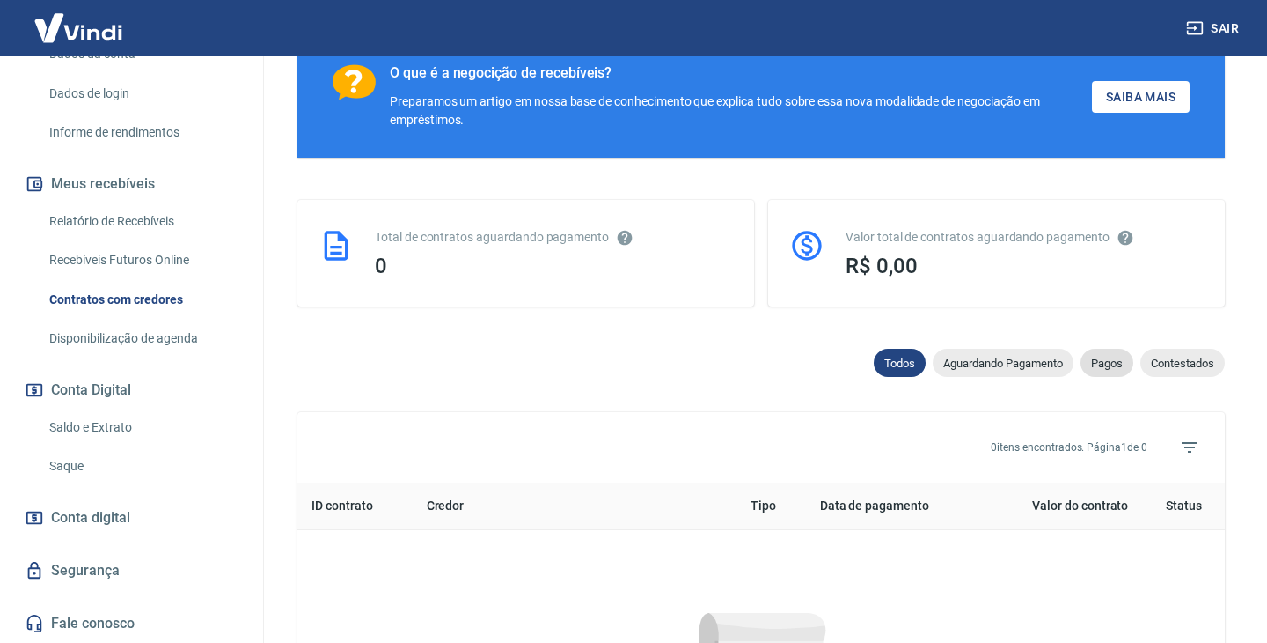
click at [1127, 364] on span "Pagos" at bounding box center [1107, 362] width 53 height 13
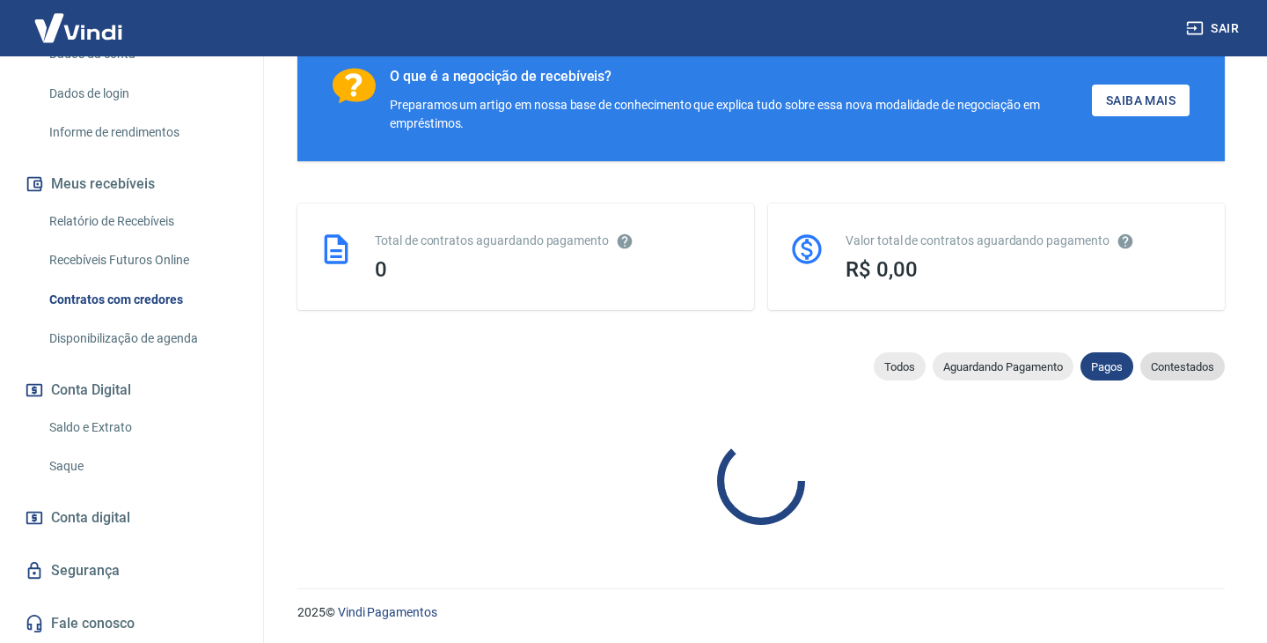
click at [1169, 360] on span "Contestados" at bounding box center [1183, 366] width 84 height 13
select select "rejected"
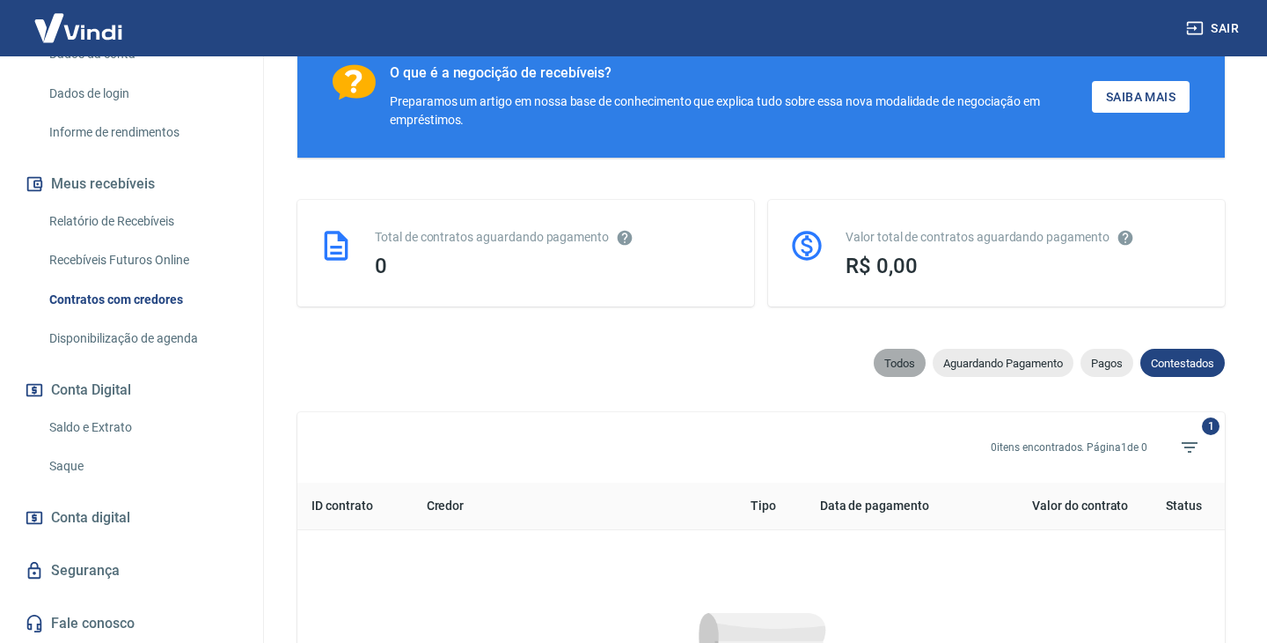
click at [911, 367] on span "Todos" at bounding box center [900, 362] width 52 height 13
select select
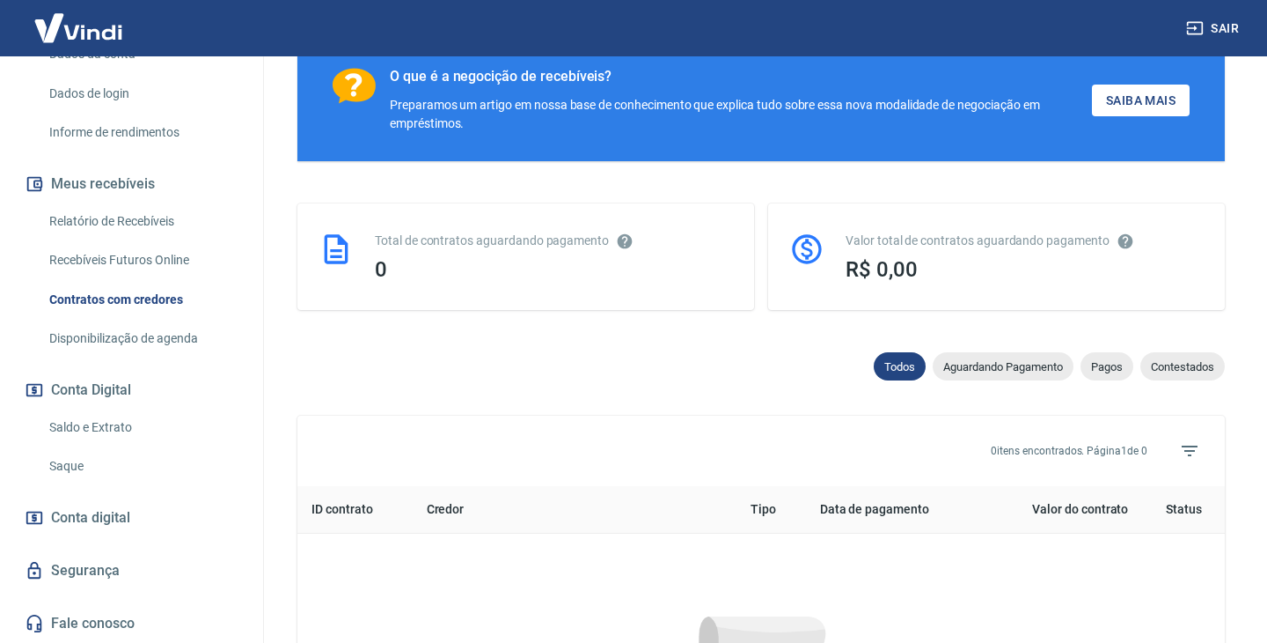
scroll to position [315, 0]
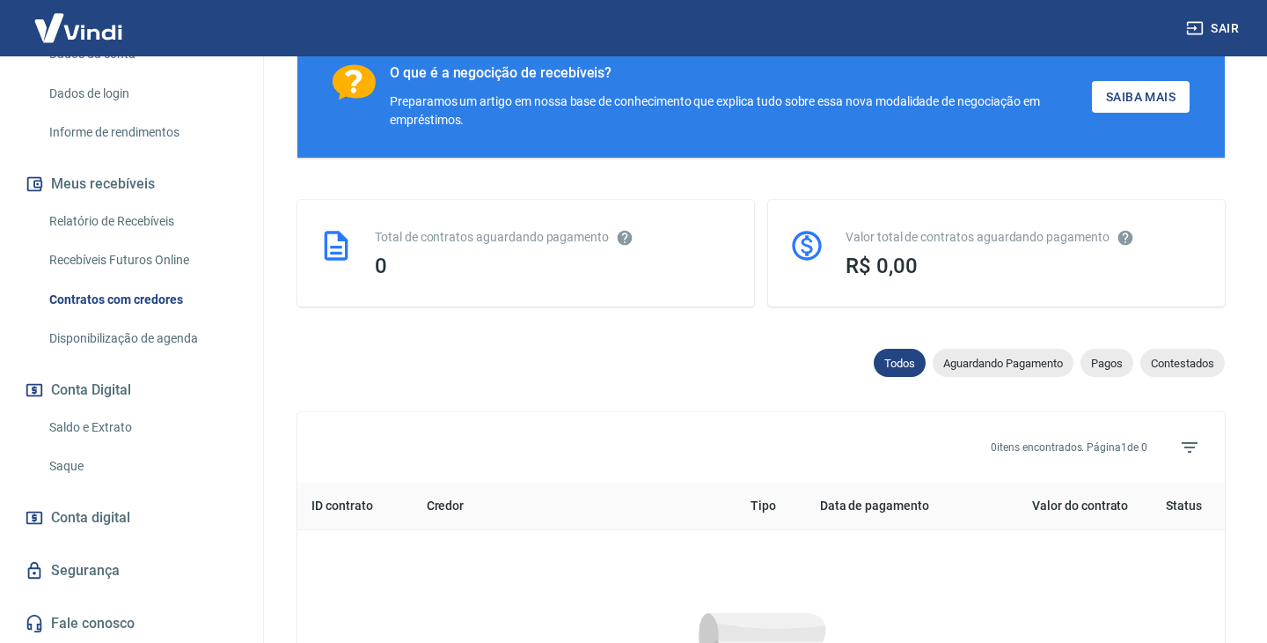
click at [115, 425] on link "Saldo e Extrato" at bounding box center [142, 427] width 200 height 36
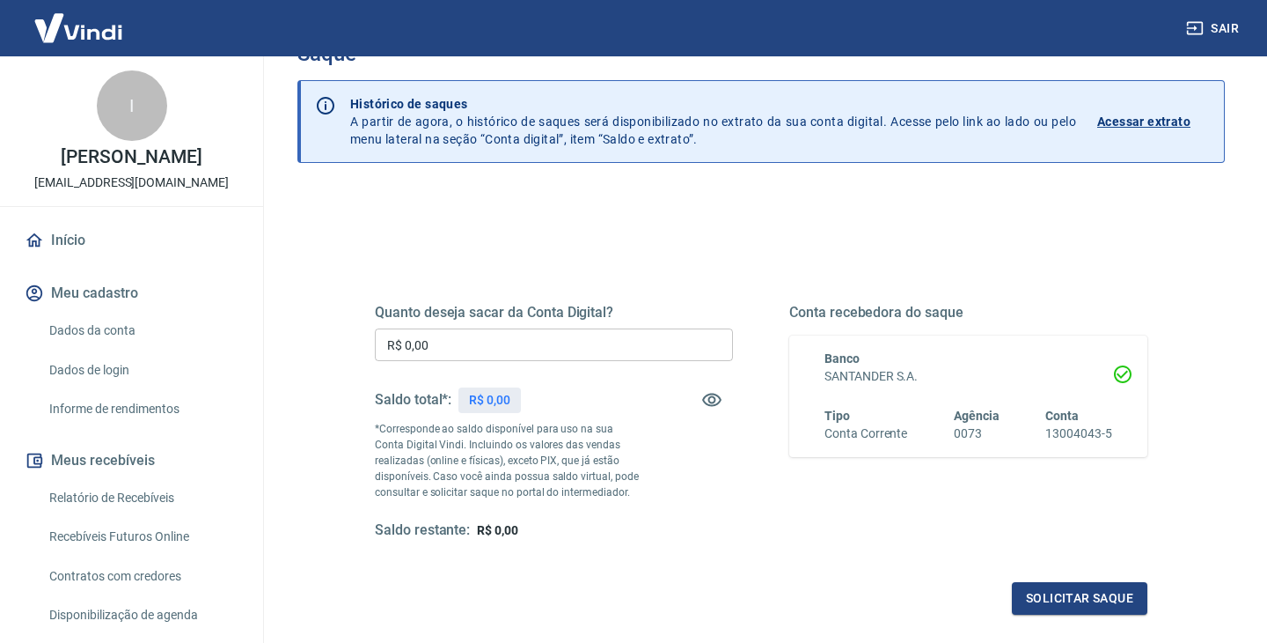
scroll to position [51, 0]
drag, startPoint x: 540, startPoint y: 430, endPoint x: 503, endPoint y: 444, distance: 39.6
click at [503, 444] on p "*Corresponde ao saldo disponível para uso na sua Conta Digital Vindi. Incluindo…" at bounding box center [509, 459] width 268 height 79
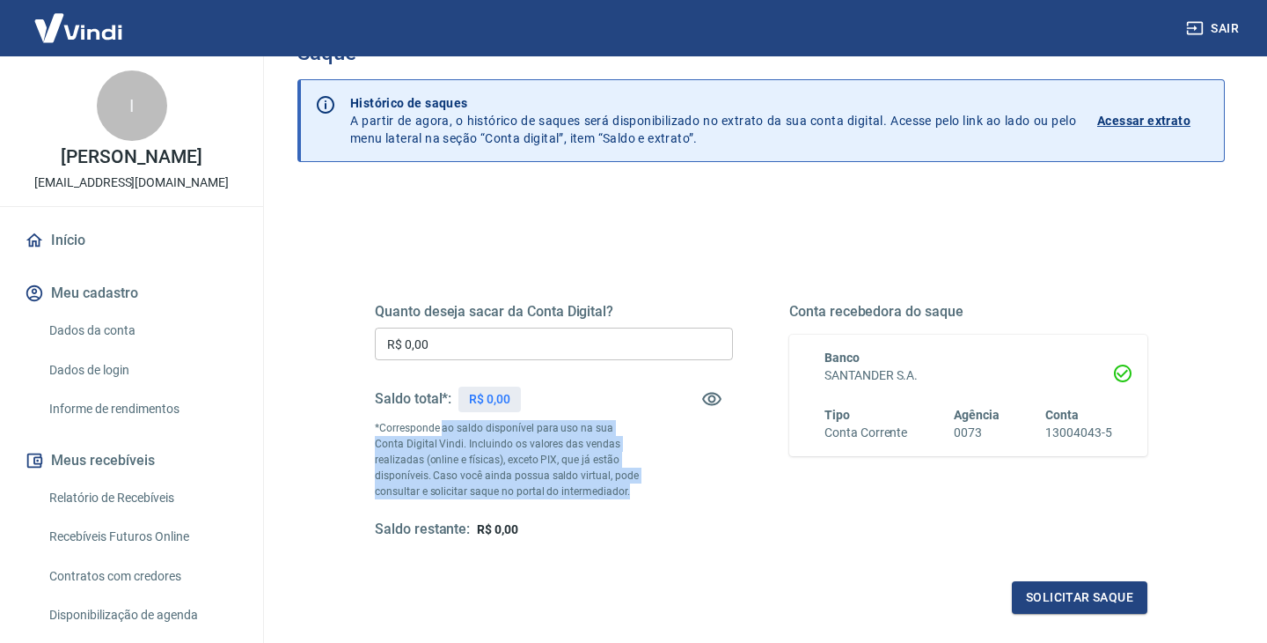
drag, startPoint x: 441, startPoint y: 429, endPoint x: 584, endPoint y: 490, distance: 155.3
click at [584, 490] on p "*Corresponde ao saldo disponível para uso na sua Conta Digital Vindi. Incluindo…" at bounding box center [509, 459] width 268 height 79
click at [612, 493] on p "*Corresponde ao saldo disponível para uso na sua Conta Digital Vindi. Incluindo…" at bounding box center [509, 459] width 268 height 79
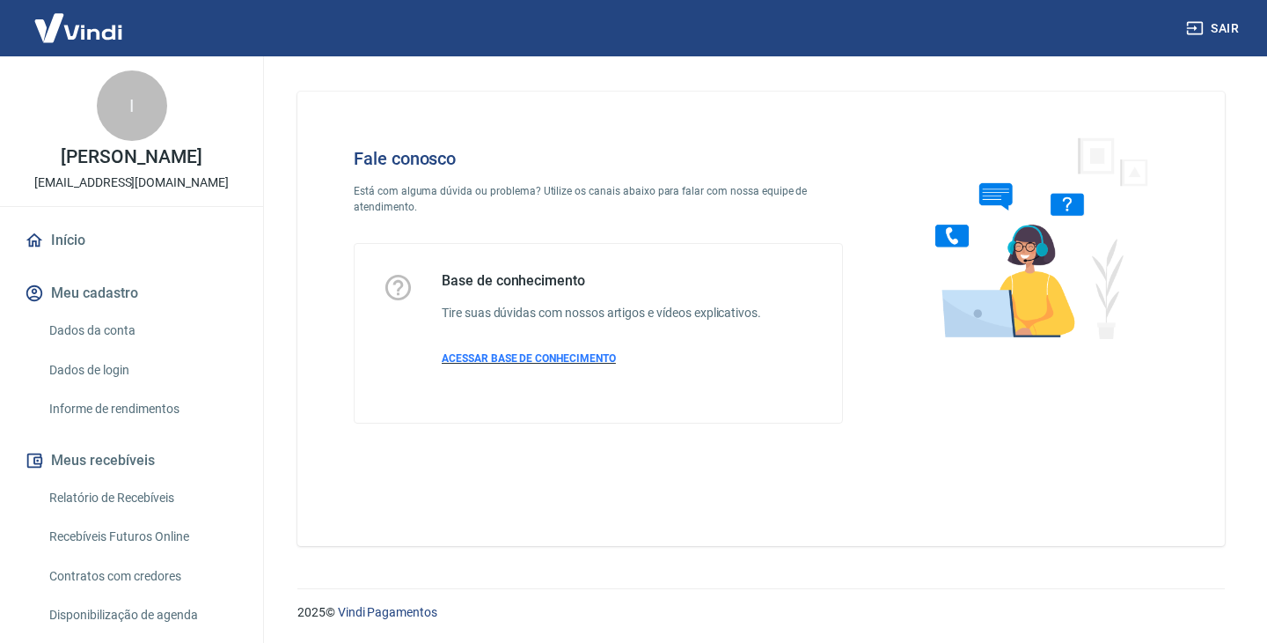
click at [461, 356] on span "ACESSAR BASE DE CONHECIMENTO" at bounding box center [529, 358] width 174 height 12
